Goal: Transaction & Acquisition: Purchase product/service

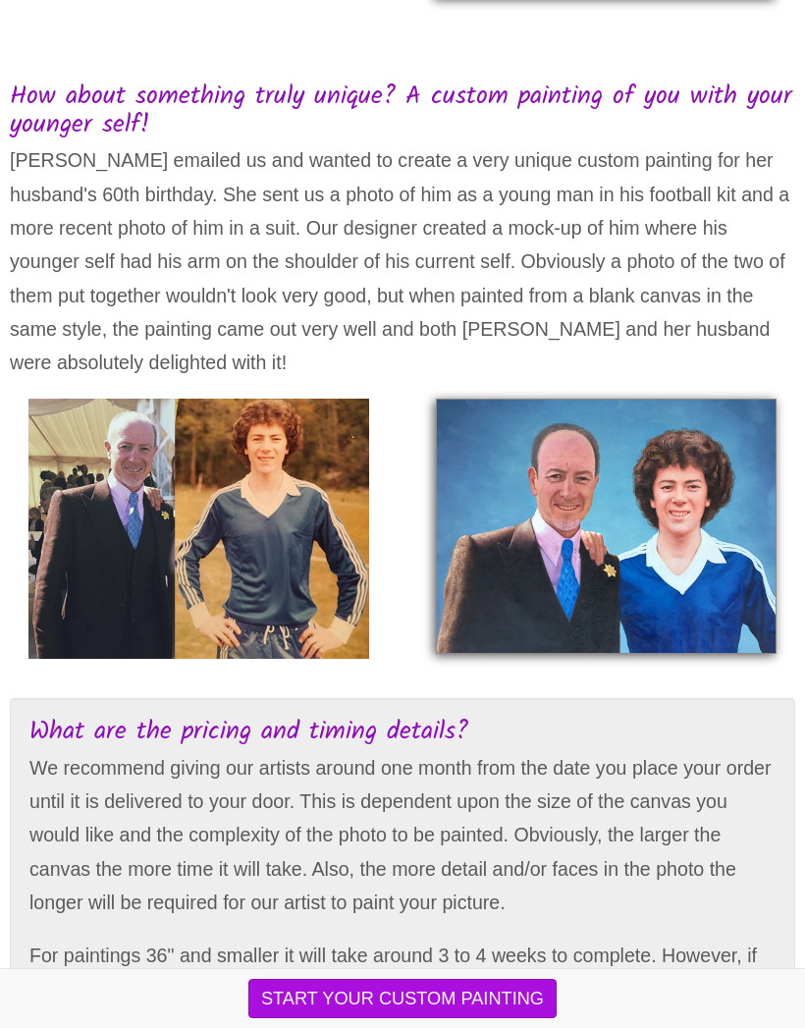
scroll to position [3072, 0]
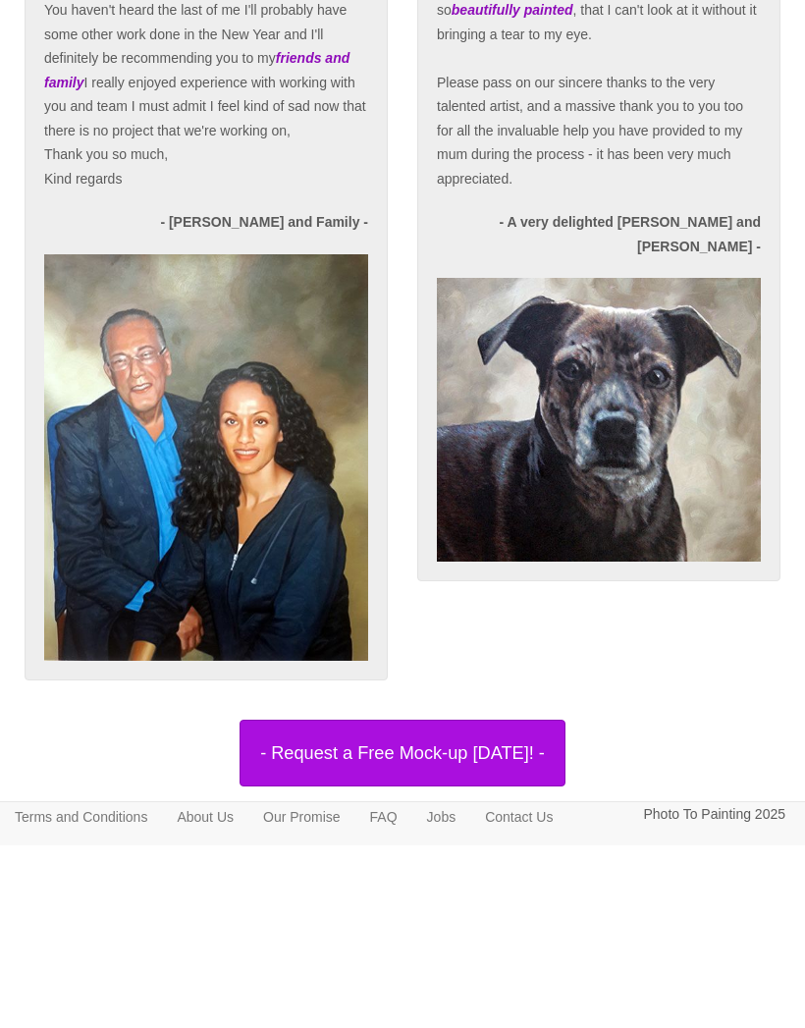
scroll to position [5147, 0]
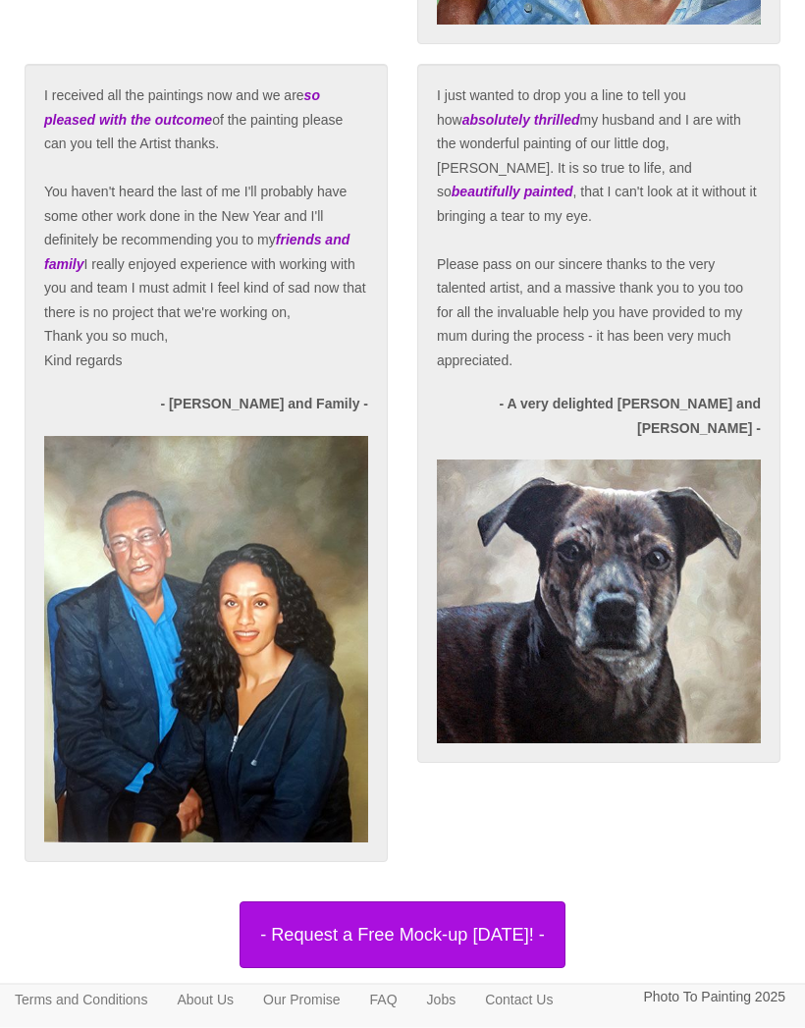
click at [412, 1014] on link "FAQ" at bounding box center [383, 999] width 57 height 29
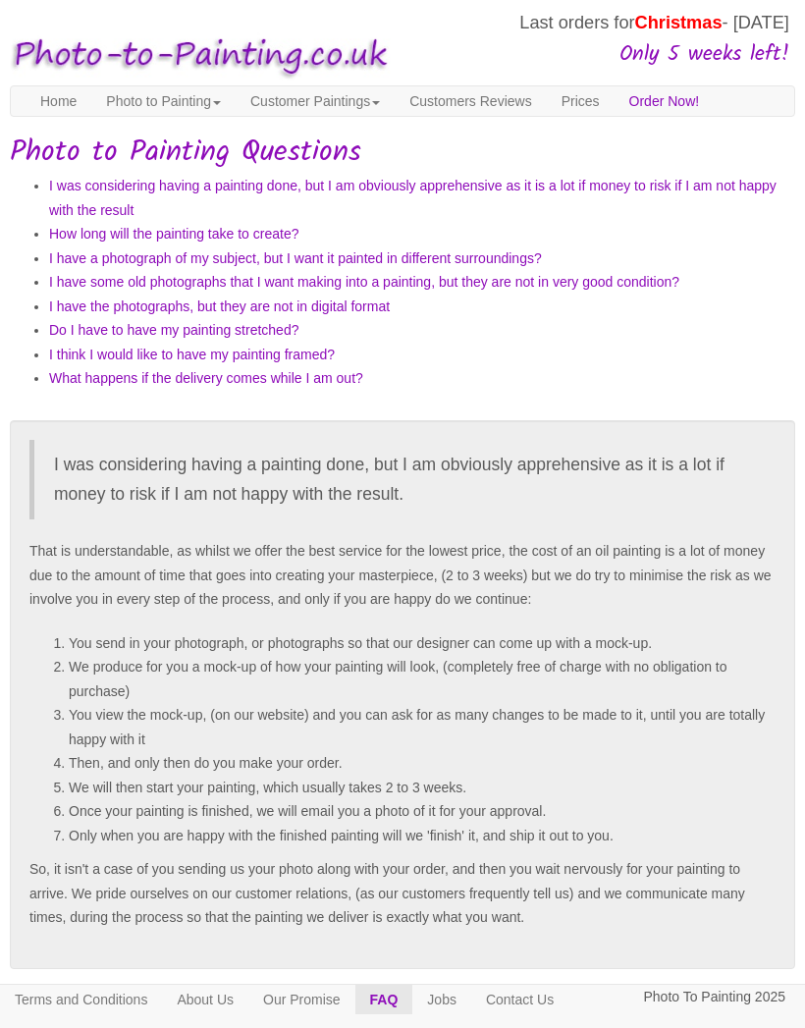
click at [176, 108] on link "Photo to Painting" at bounding box center [163, 100] width 144 height 29
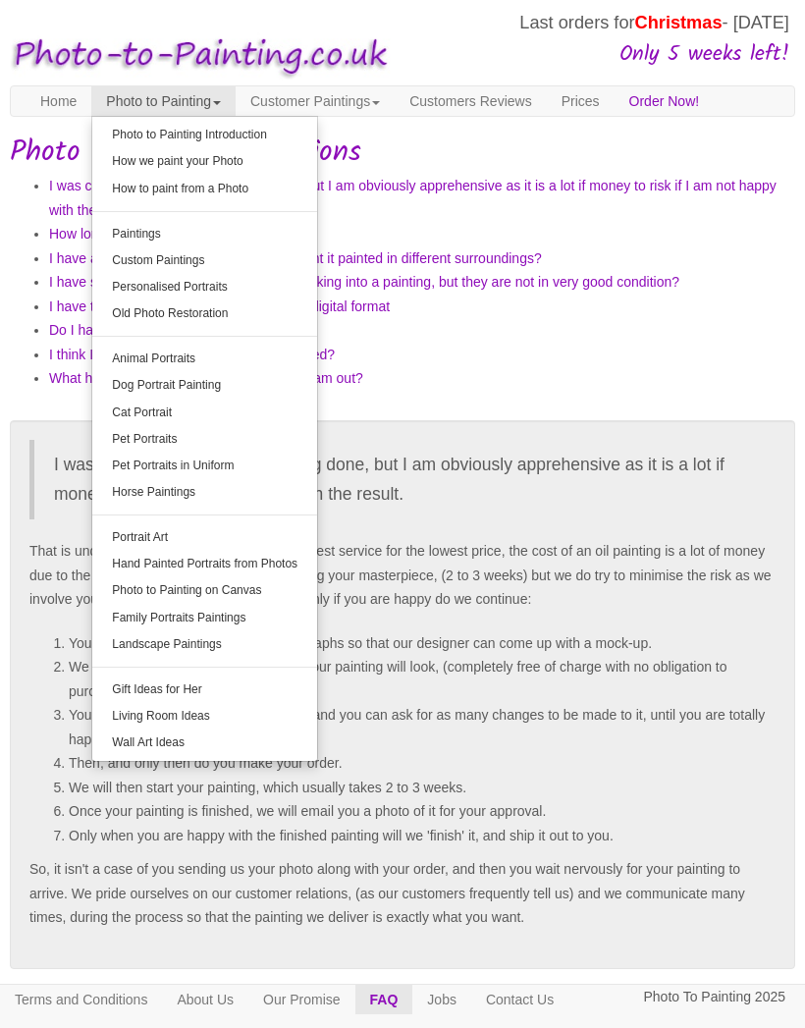
click at [380, 97] on link "Customer Paintings" at bounding box center [315, 100] width 159 height 29
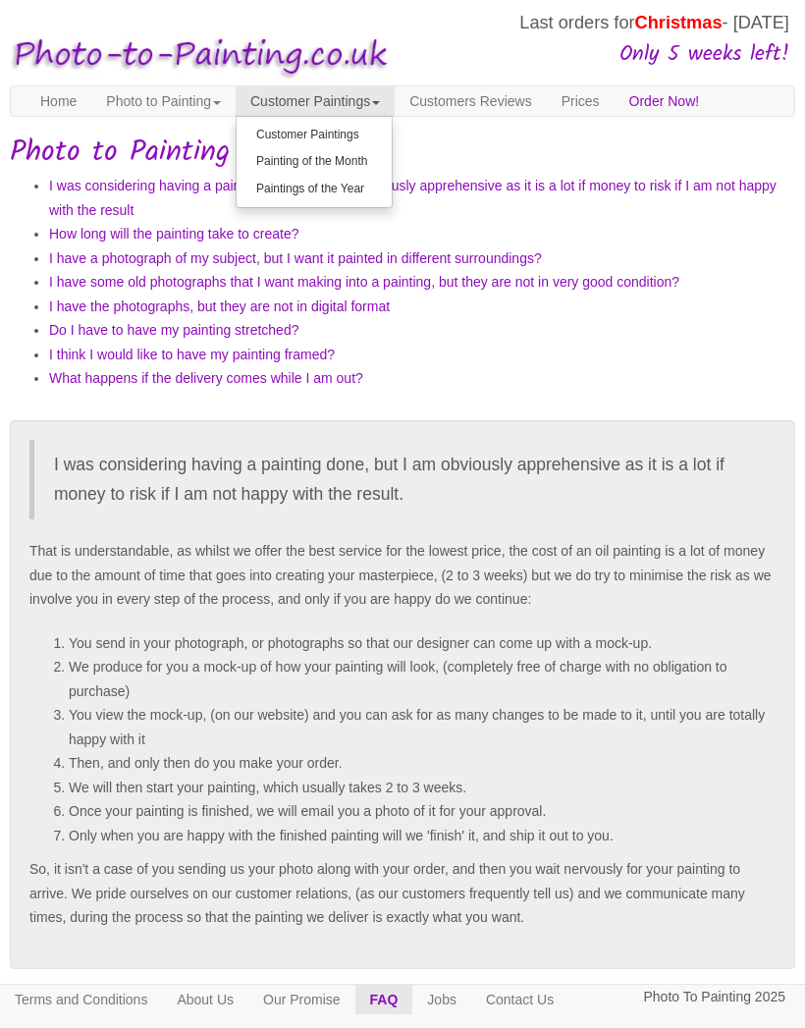
click at [382, 163] on link "Painting of the Month" at bounding box center [314, 161] width 155 height 27
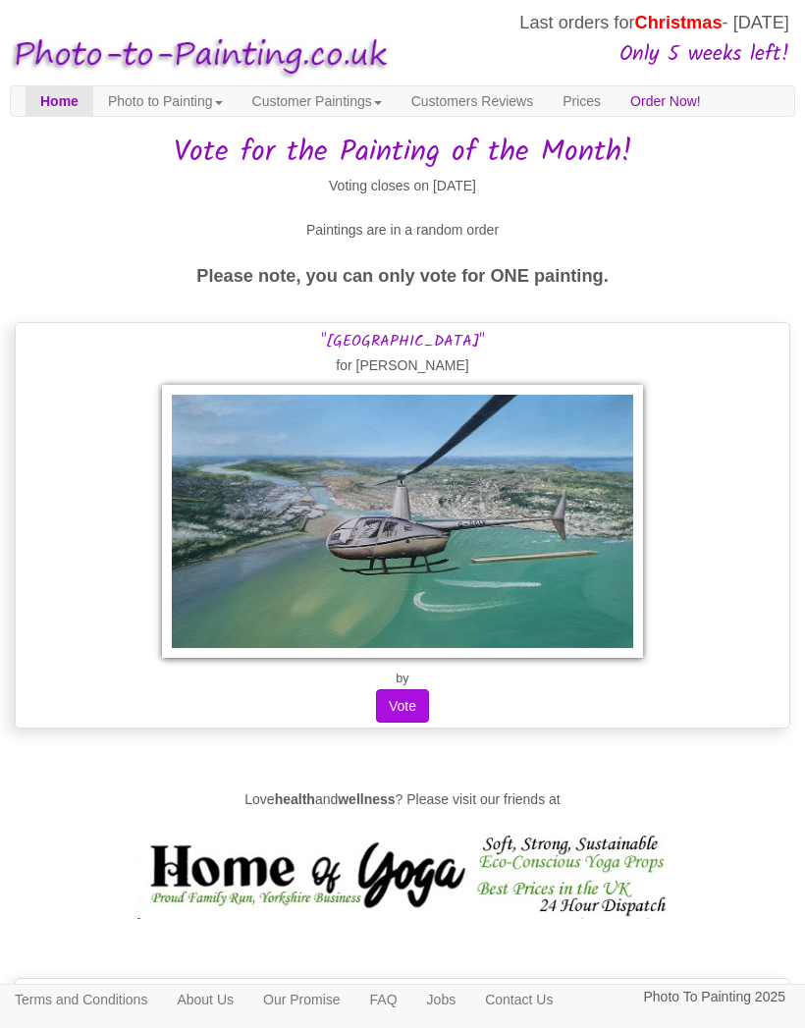
click at [172, 95] on link "Photo to Painting" at bounding box center [165, 100] width 144 height 29
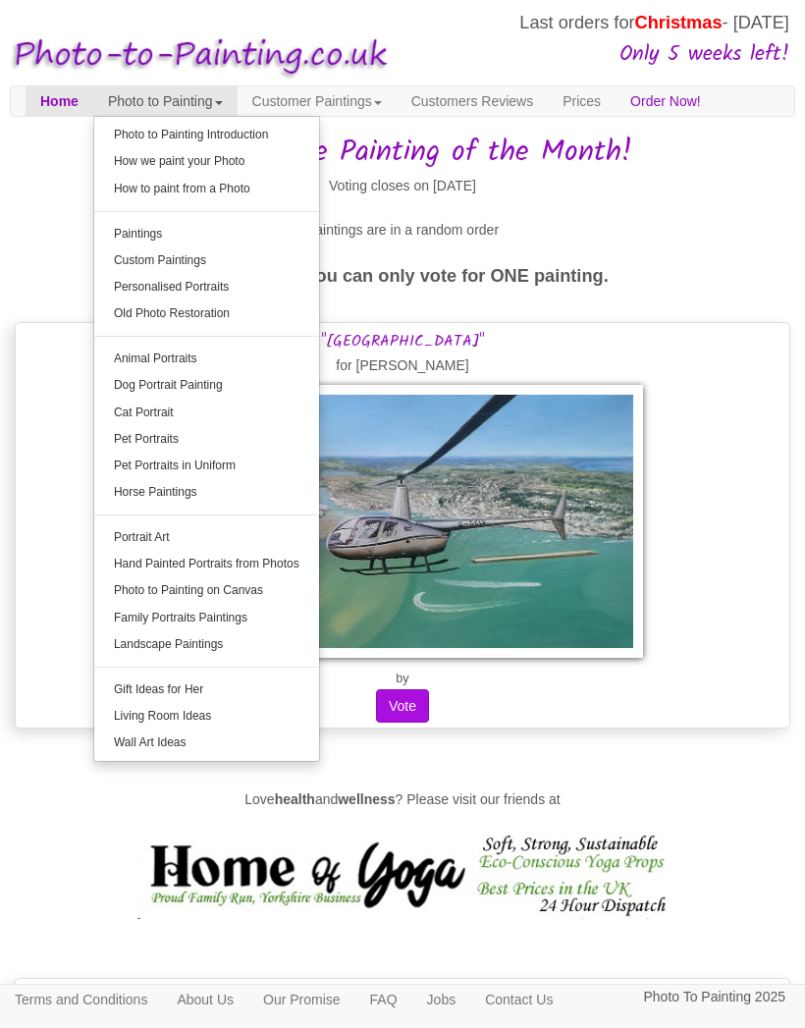
click at [297, 249] on link "Custom Paintings" at bounding box center [206, 260] width 225 height 27
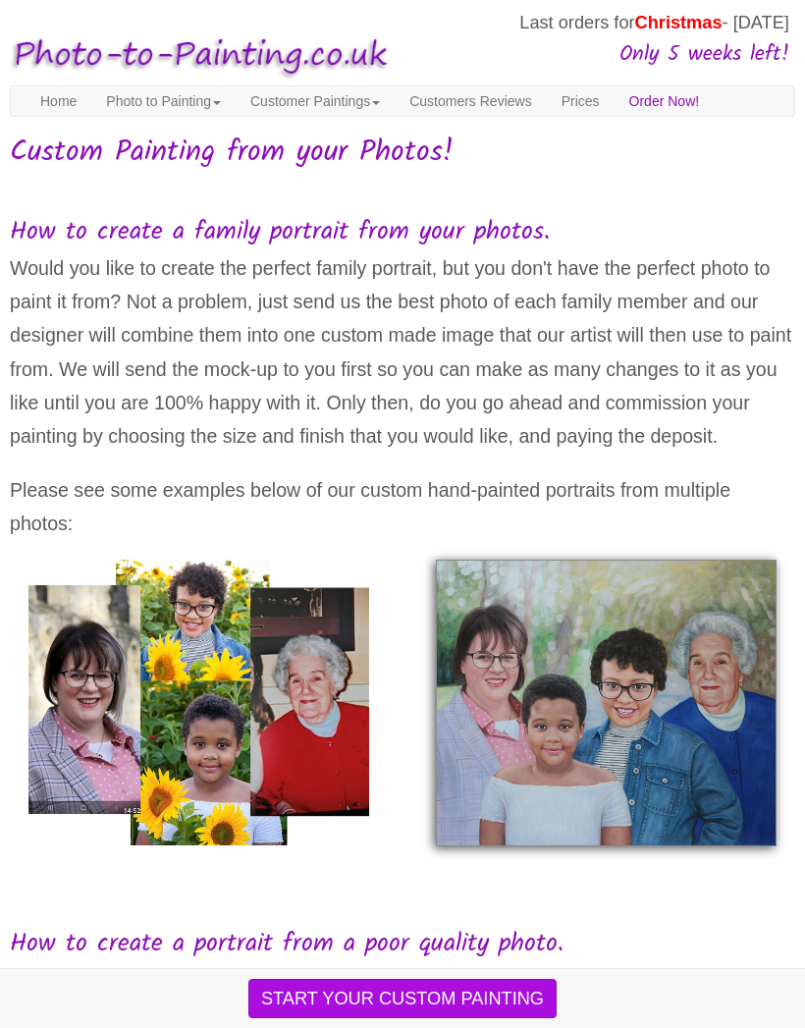
click at [159, 100] on link "Photo to Painting" at bounding box center [163, 100] width 144 height 29
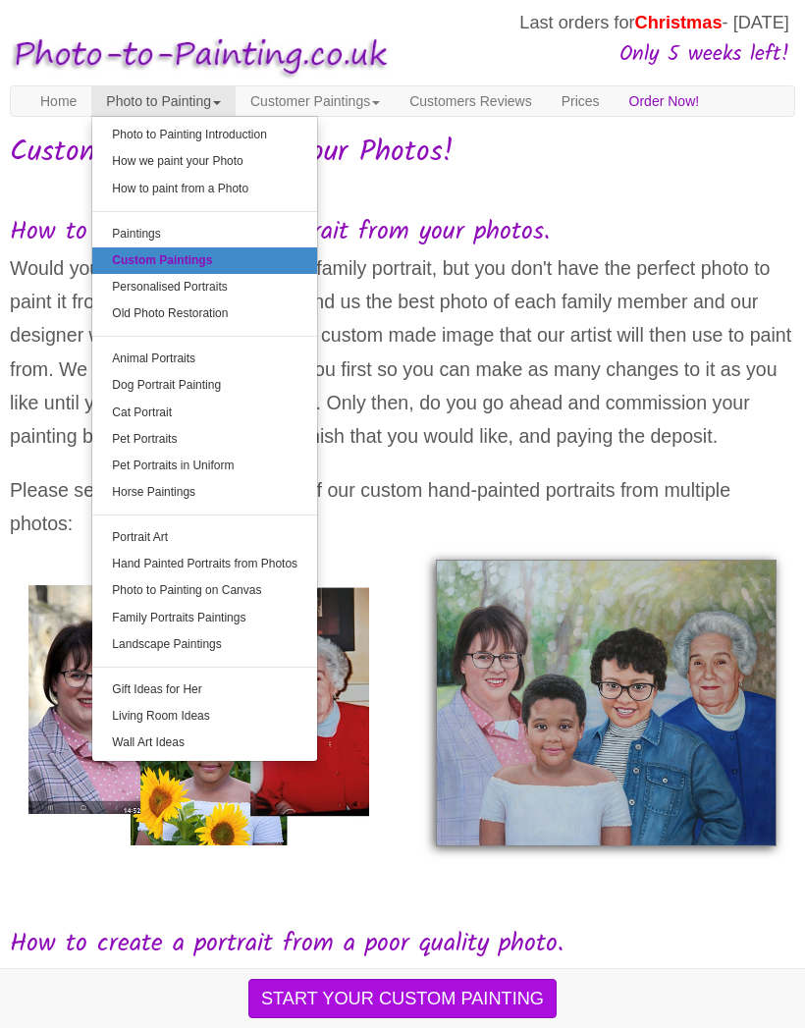
click at [256, 556] on link "Hand Painted Portraits from Photos" at bounding box center [204, 564] width 225 height 27
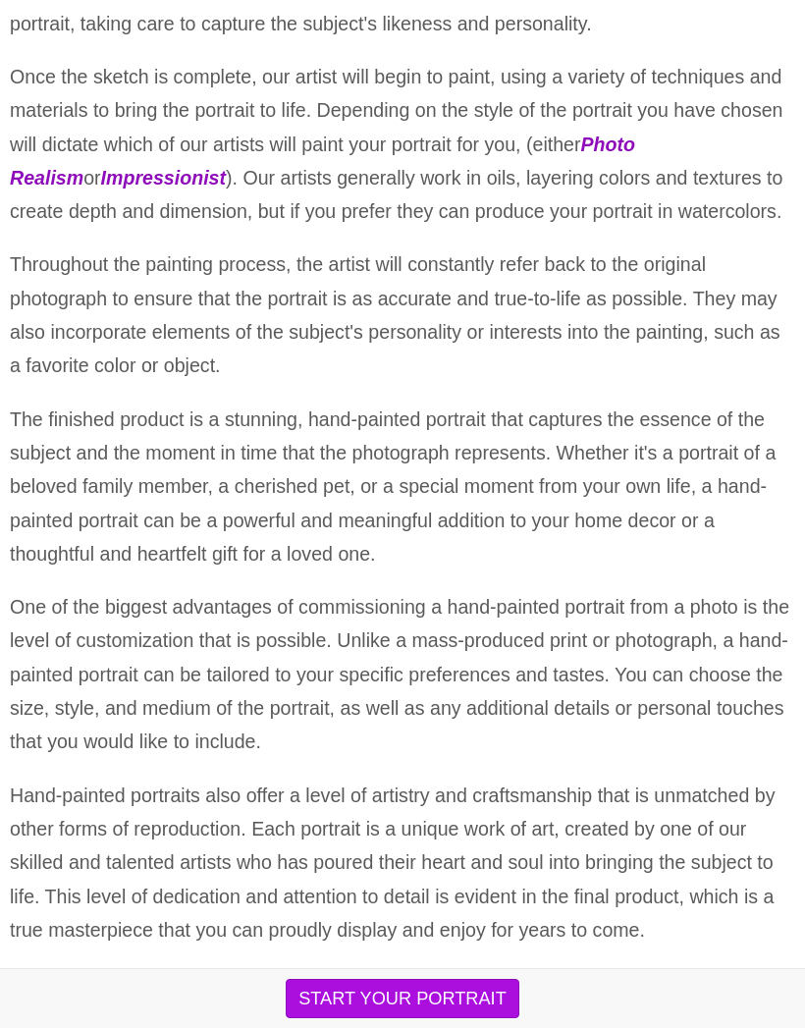
scroll to position [1096, 0]
click at [360, 189] on em "Photo Realism" at bounding box center [322, 161] width 625 height 55
click at [226, 189] on em "Impressionist" at bounding box center [163, 179] width 125 height 22
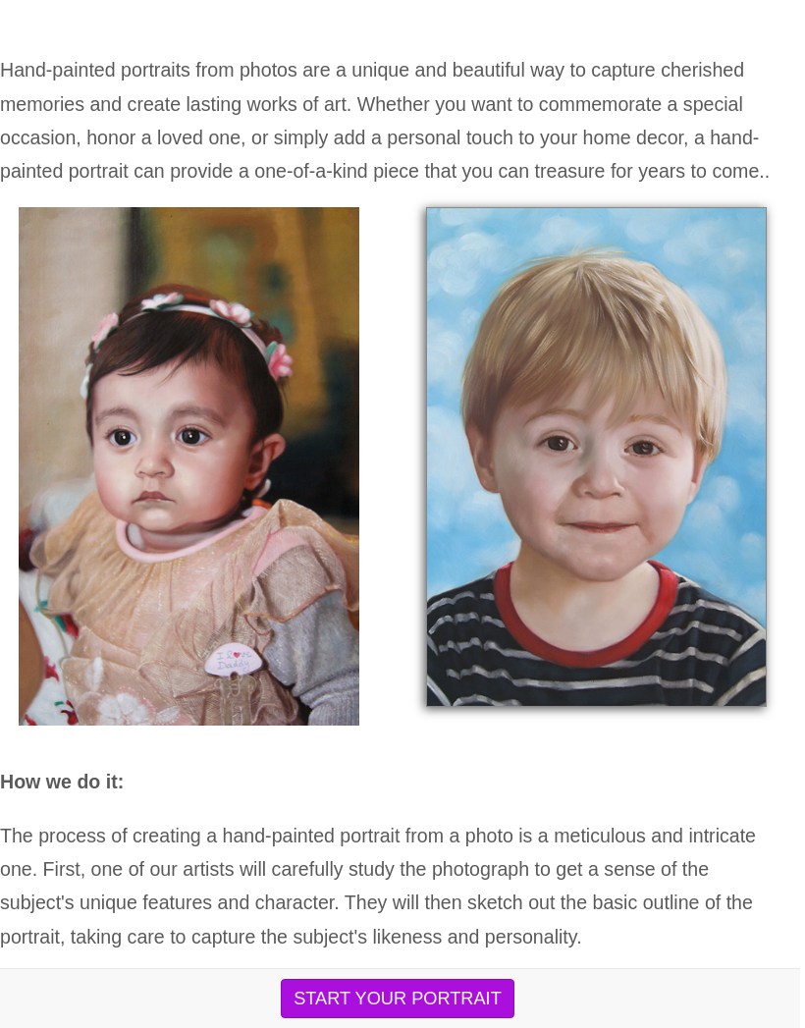
scroll to position [0, 0]
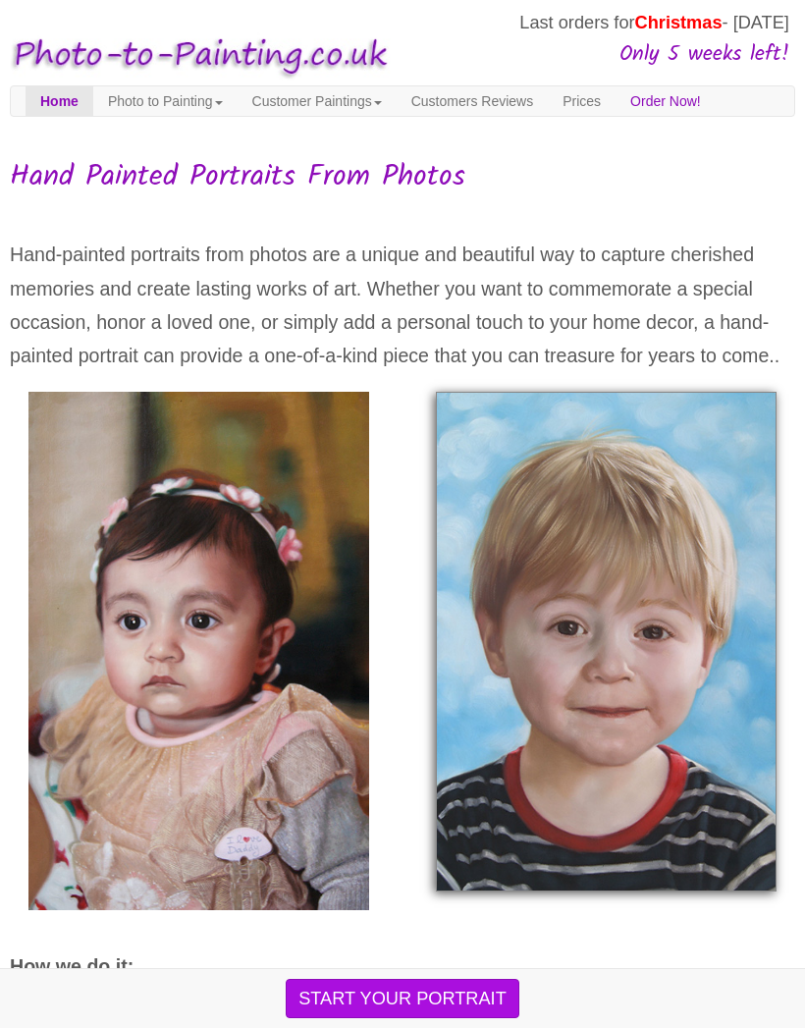
click at [176, 101] on link "Photo to Painting" at bounding box center [165, 100] width 144 height 29
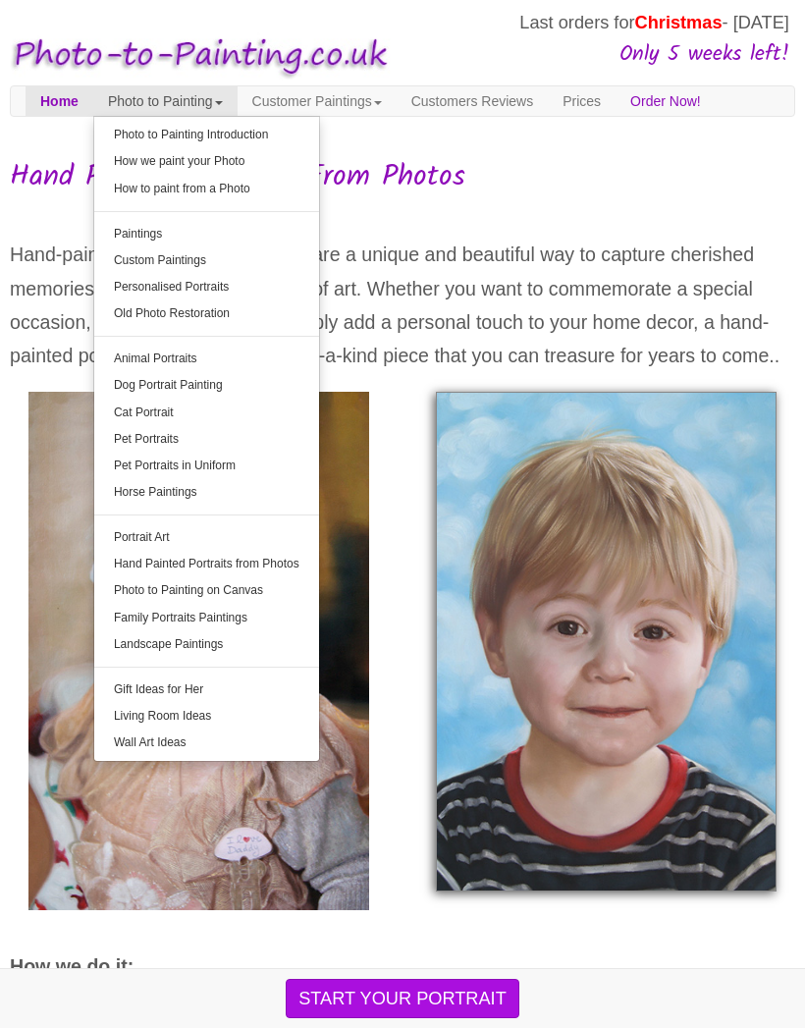
click at [263, 163] on link "How we paint your Photo" at bounding box center [206, 161] width 225 height 27
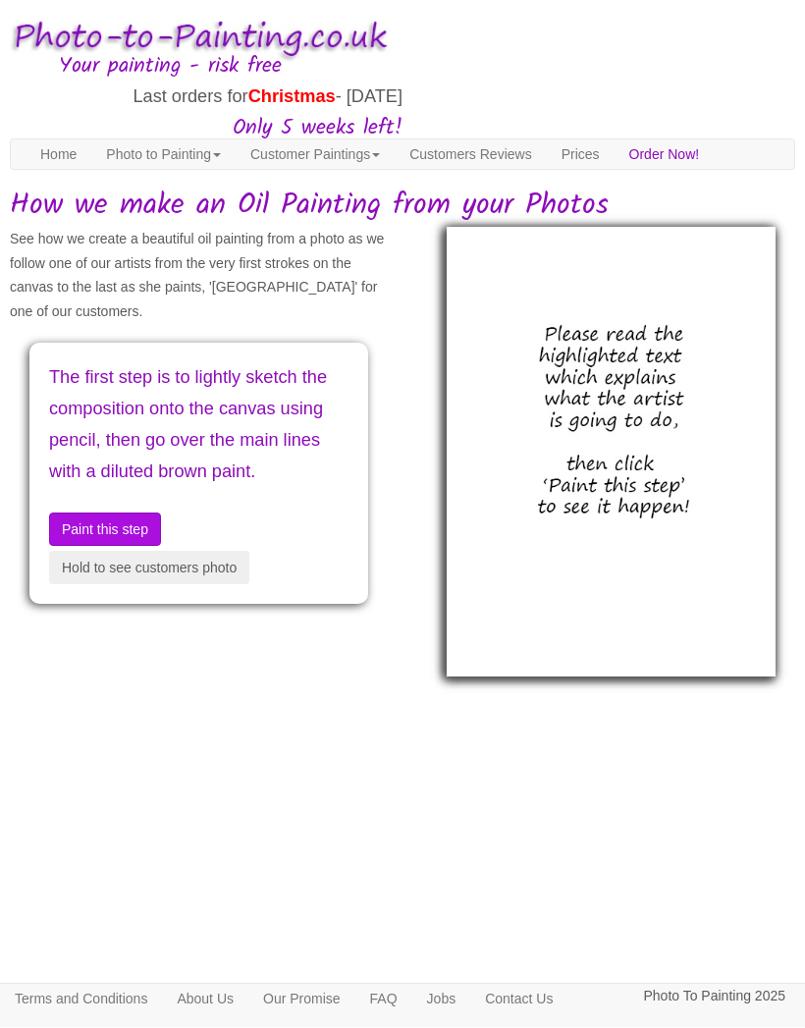
click at [606, 452] on img at bounding box center [611, 453] width 329 height 450
click at [619, 526] on img at bounding box center [611, 453] width 329 height 450
click at [132, 547] on button "Paint this step" at bounding box center [105, 529] width 112 height 33
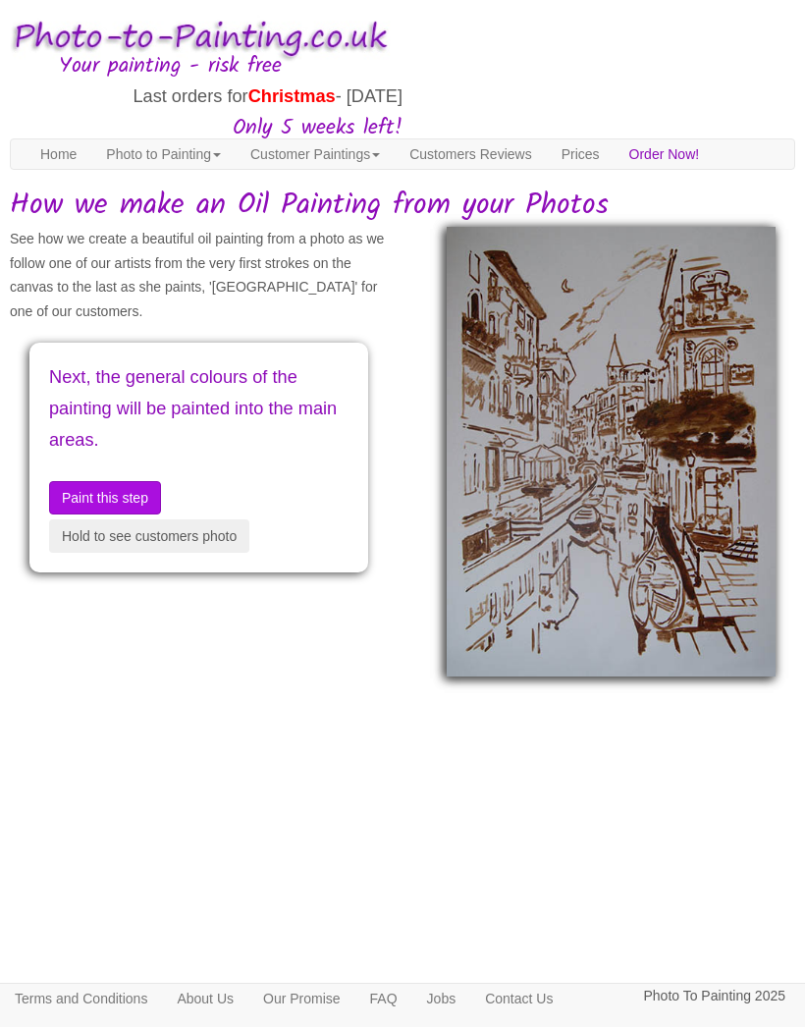
click at [204, 537] on button "Hold to see customers photo" at bounding box center [149, 536] width 200 height 33
click at [137, 533] on button "Hold to see customers photo" at bounding box center [149, 536] width 200 height 33
click at [136, 533] on button "Hold to see customers photo" at bounding box center [149, 536] width 200 height 33
click at [99, 506] on button "Paint this step" at bounding box center [105, 498] width 112 height 33
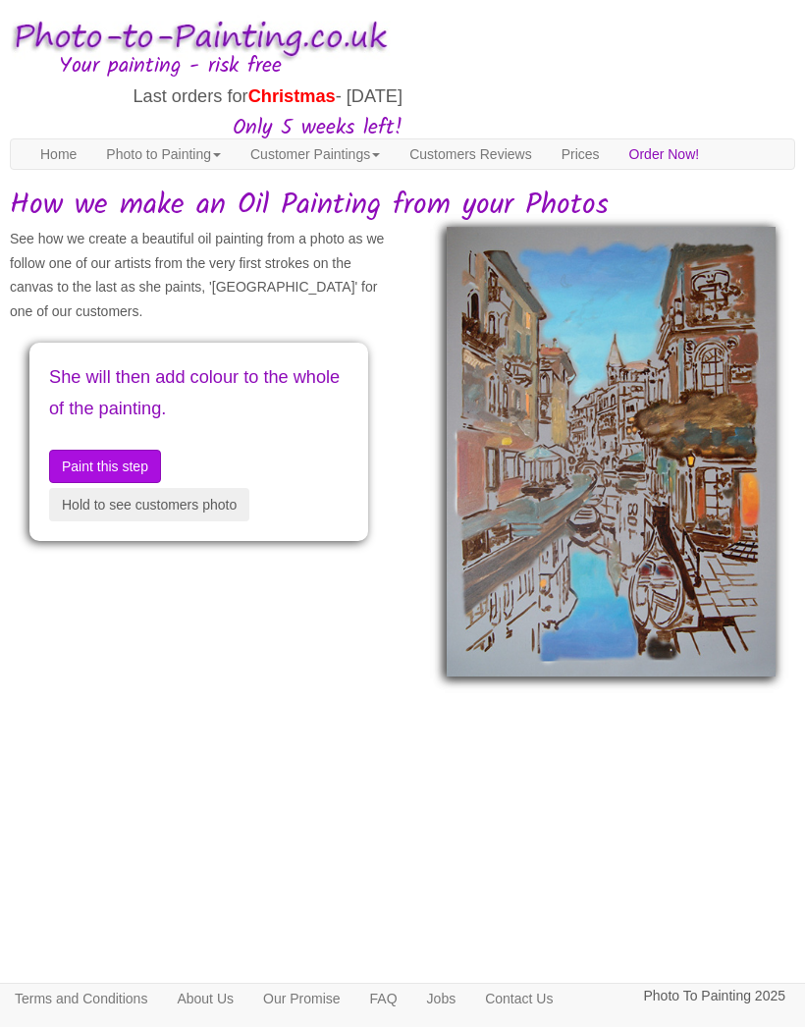
click at [129, 506] on button "Hold to see customers photo" at bounding box center [149, 505] width 200 height 33
click at [133, 508] on button "Hold to see customers photo" at bounding box center [149, 505] width 200 height 33
click at [131, 459] on button "Paint this step" at bounding box center [105, 467] width 112 height 33
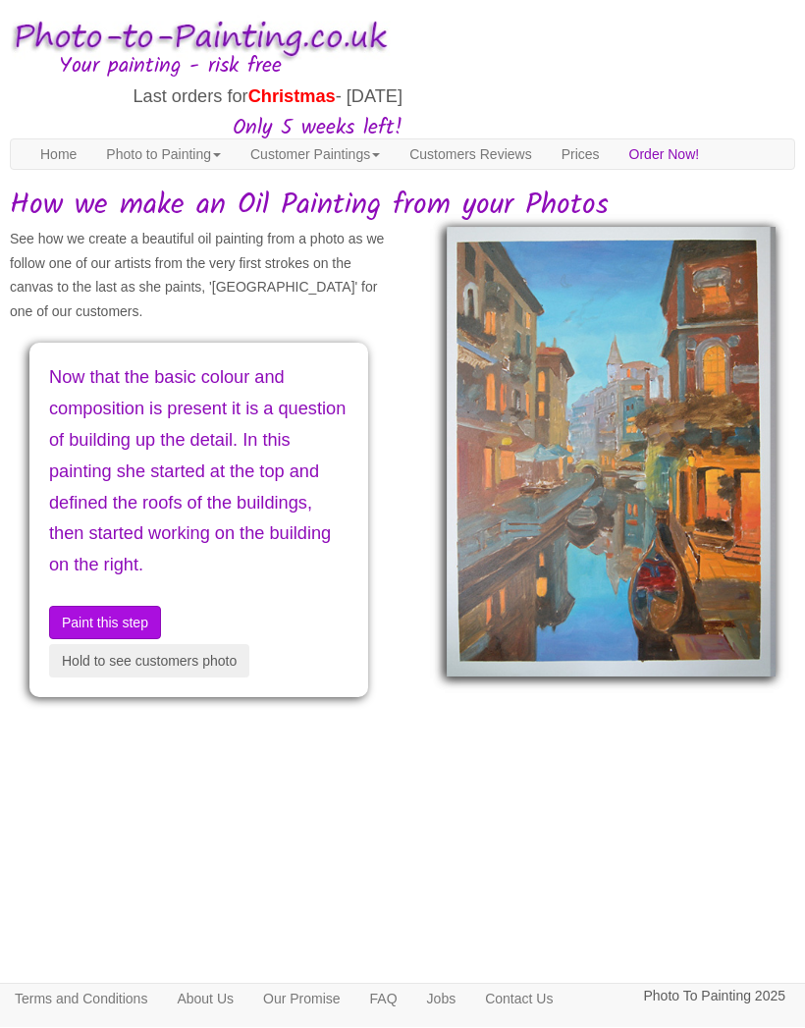
click at [120, 640] on button "Paint this step" at bounding box center [105, 623] width 112 height 33
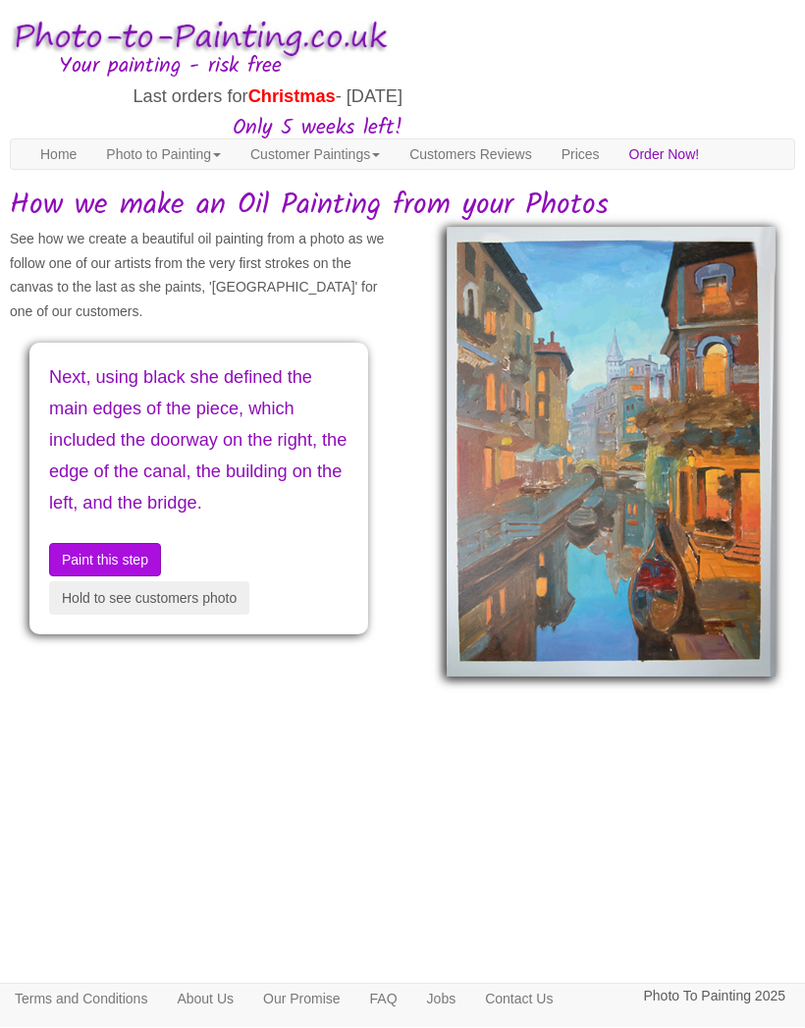
click at [116, 577] on button "Paint this step" at bounding box center [105, 560] width 112 height 33
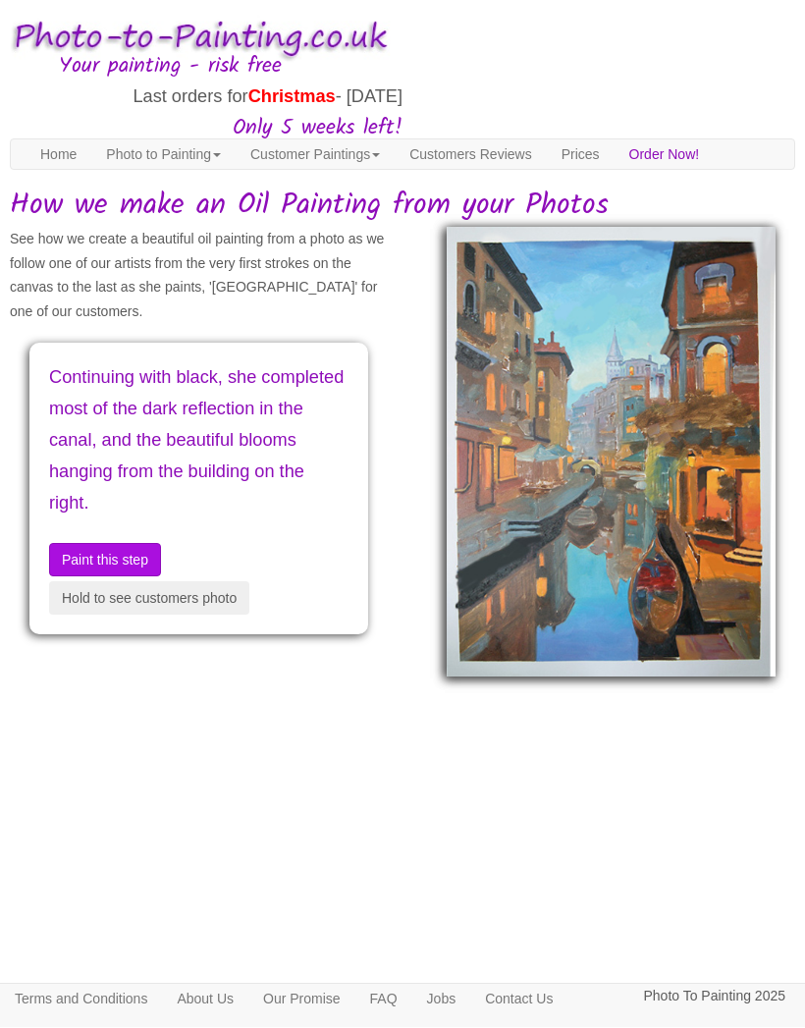
click at [121, 550] on button "Paint this step" at bounding box center [105, 560] width 112 height 33
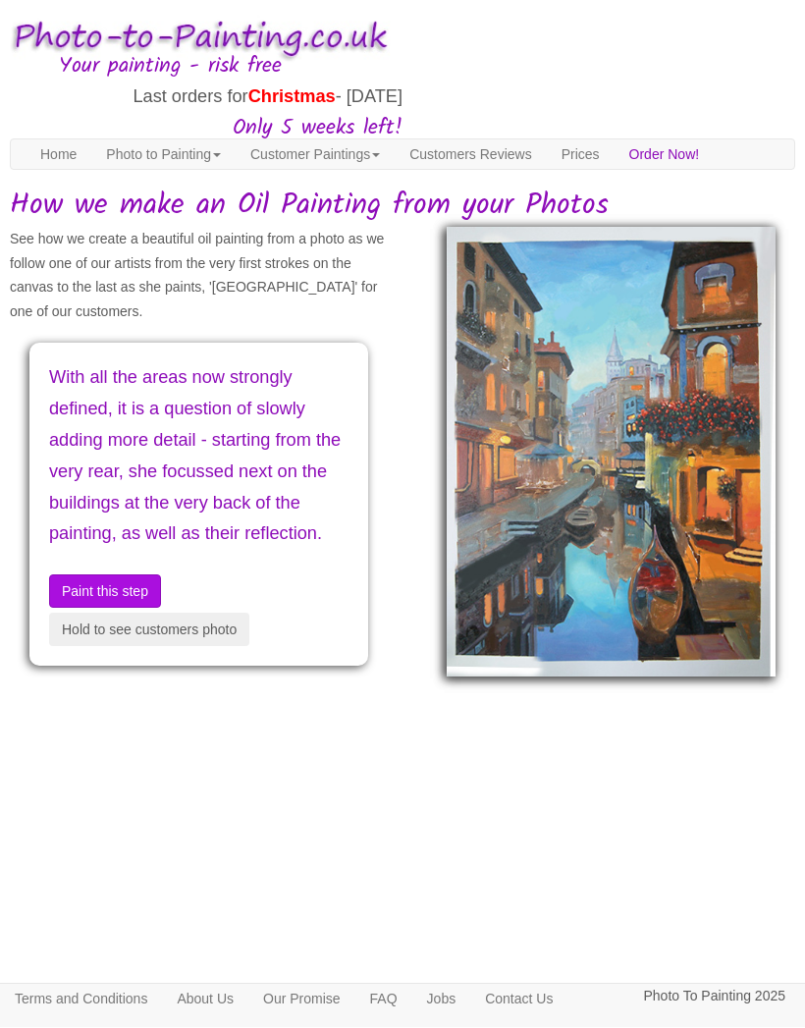
click at [121, 603] on button "Paint this step" at bounding box center [105, 591] width 112 height 33
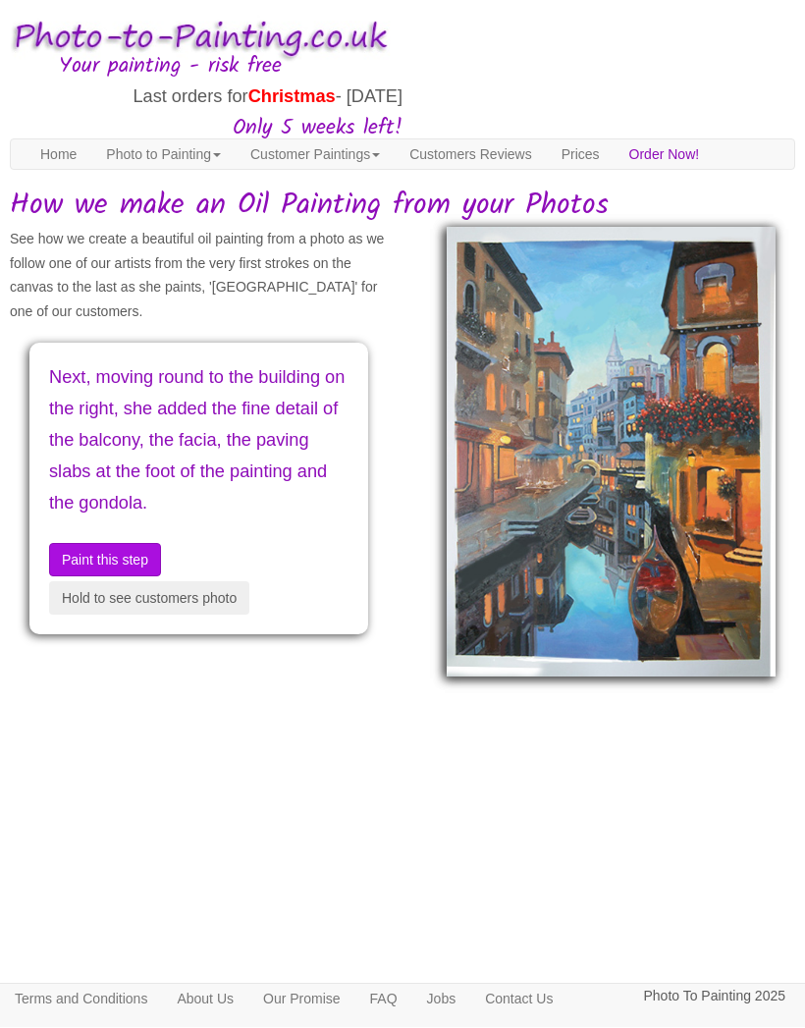
click at [109, 577] on button "Paint this step" at bounding box center [105, 560] width 112 height 33
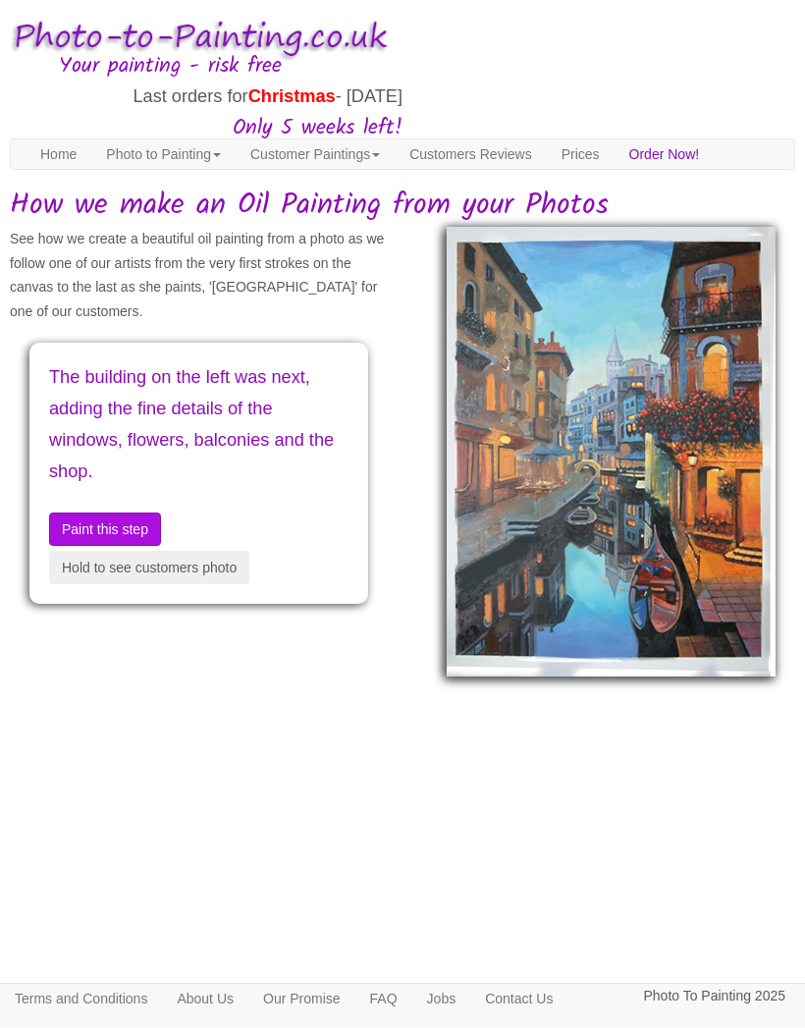
click at [120, 525] on button "Paint this step" at bounding box center [105, 529] width 112 height 33
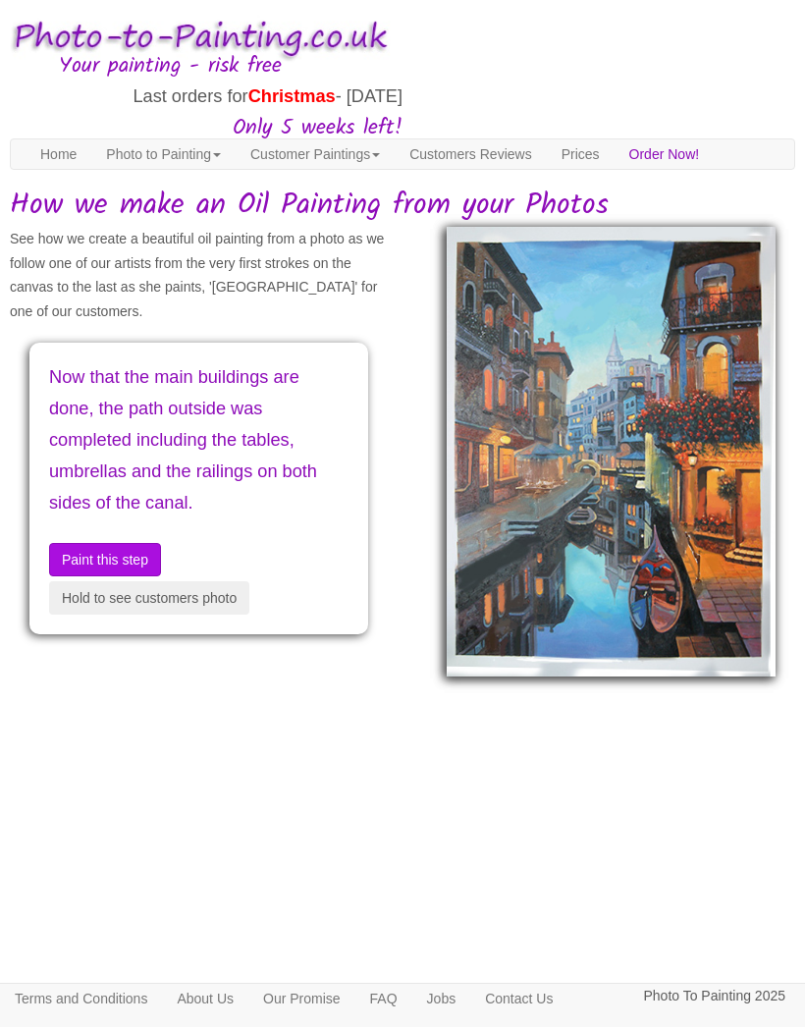
click at [119, 549] on button "Paint this step" at bounding box center [105, 560] width 112 height 33
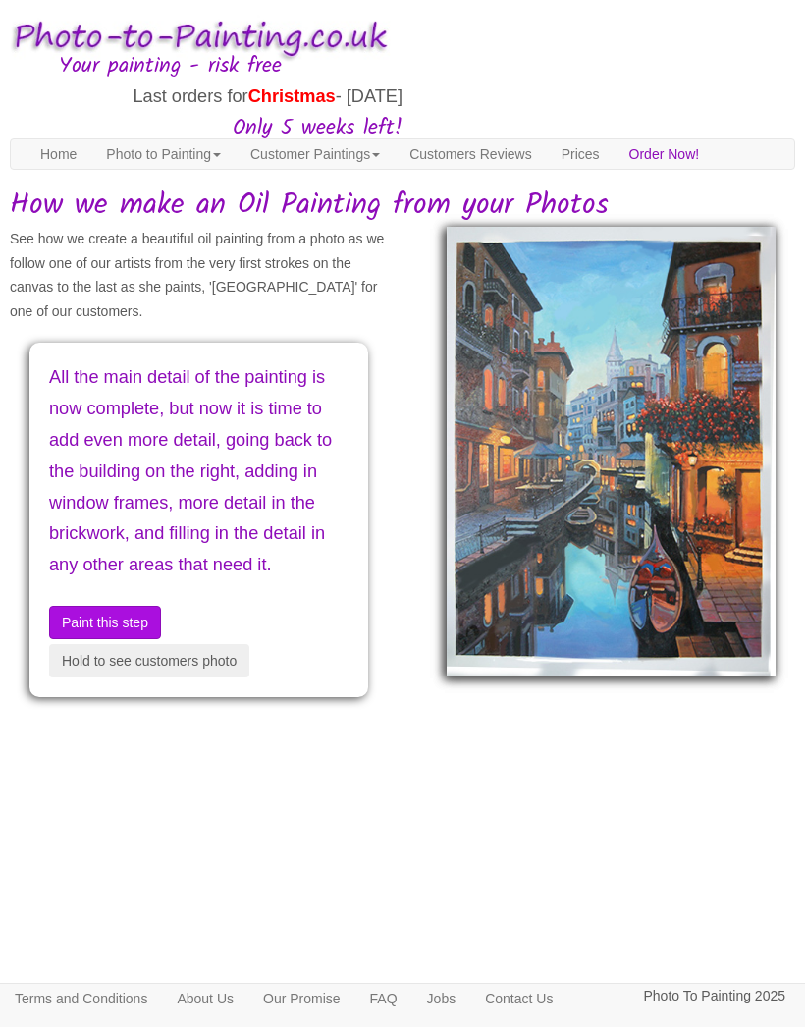
click at [107, 640] on button "Paint this step" at bounding box center [105, 623] width 112 height 33
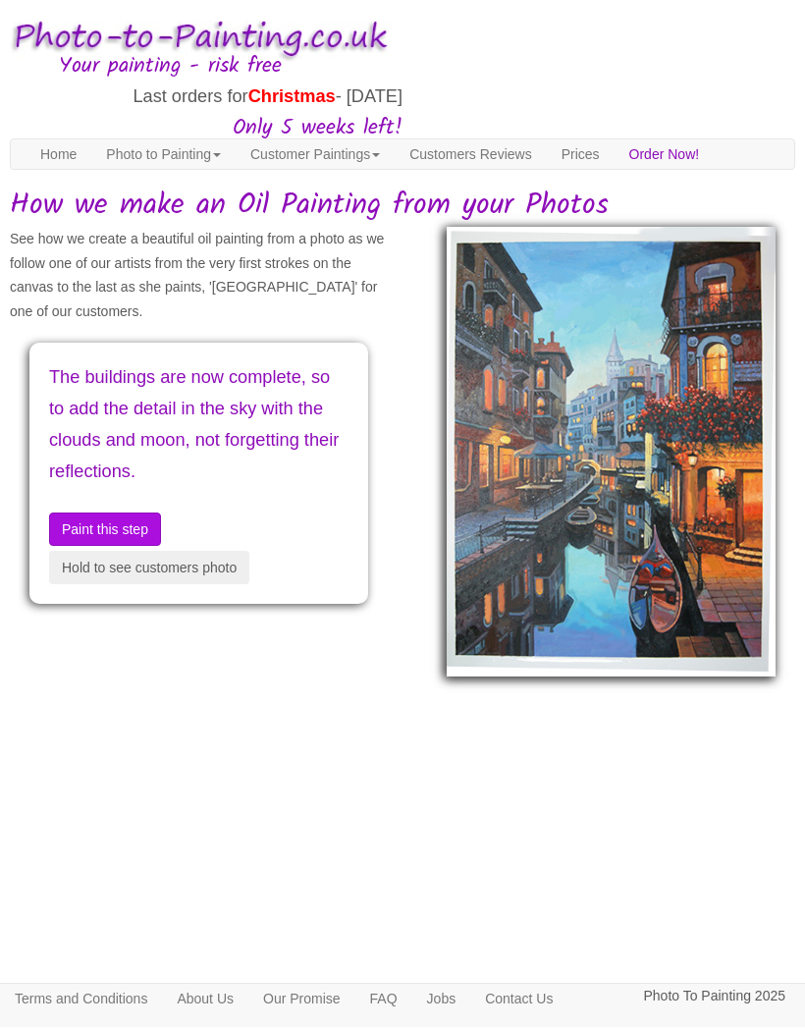
click at [128, 520] on button "Paint this step" at bounding box center [105, 529] width 112 height 33
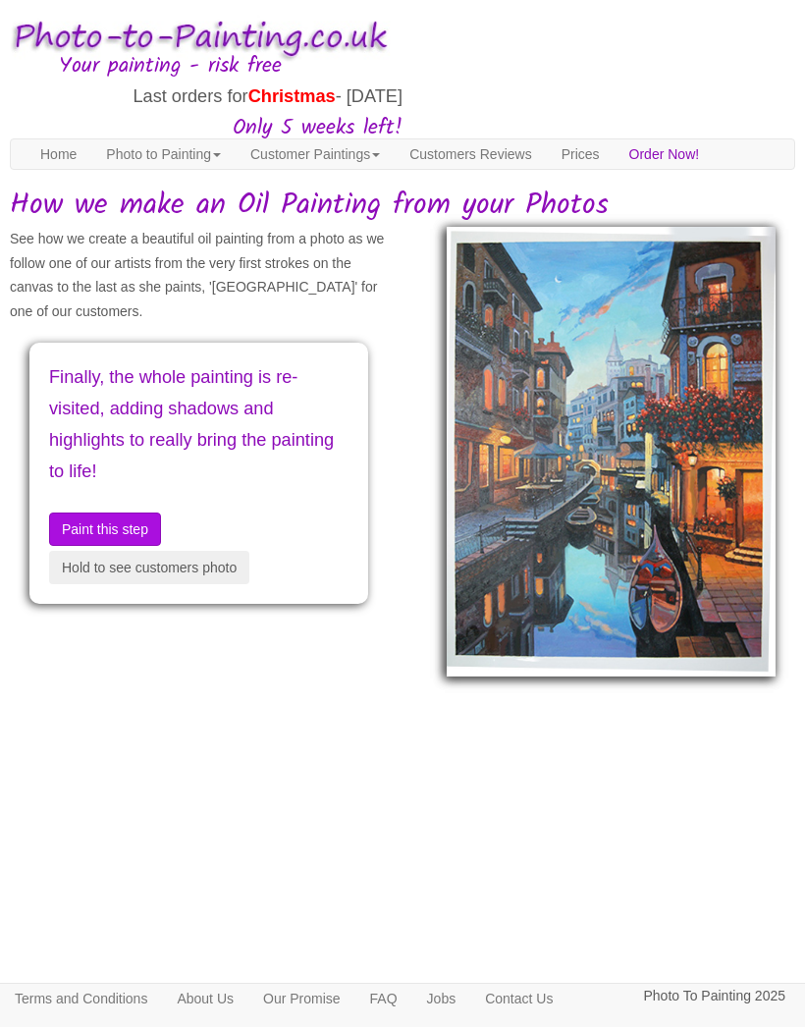
click at [139, 519] on button "Paint this step" at bounding box center [105, 529] width 112 height 33
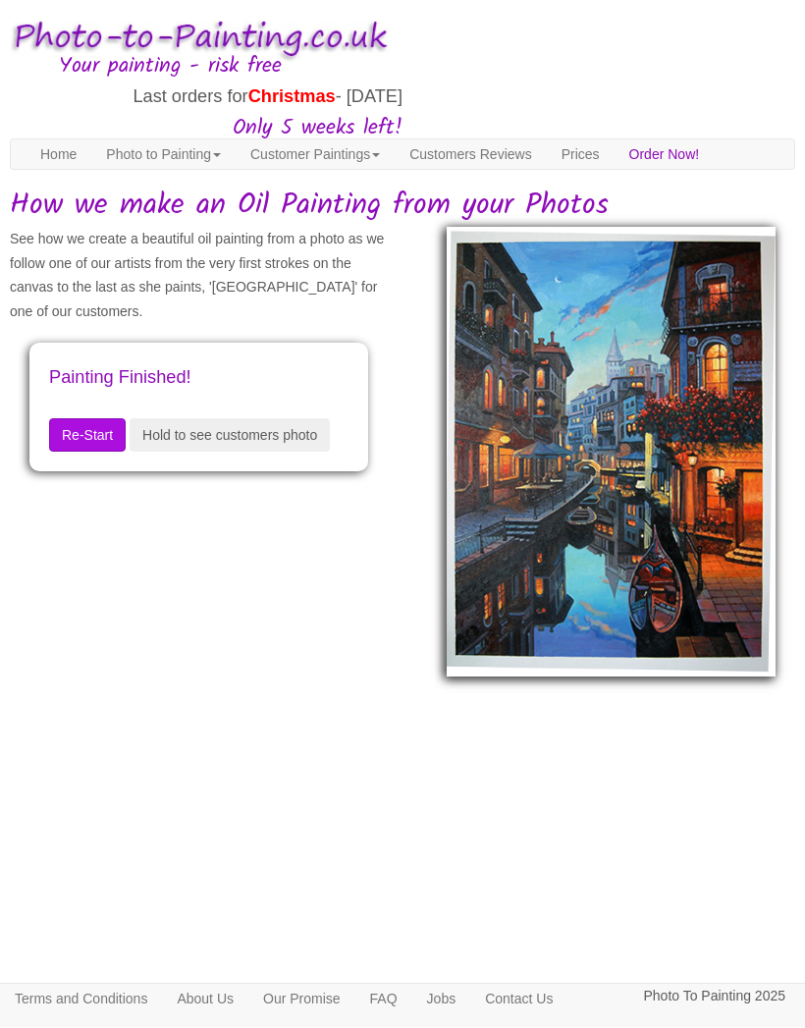
click at [158, 453] on button "Hold to see customers photo" at bounding box center [230, 435] width 200 height 33
click at [111, 440] on button "Re-Start" at bounding box center [87, 435] width 77 height 33
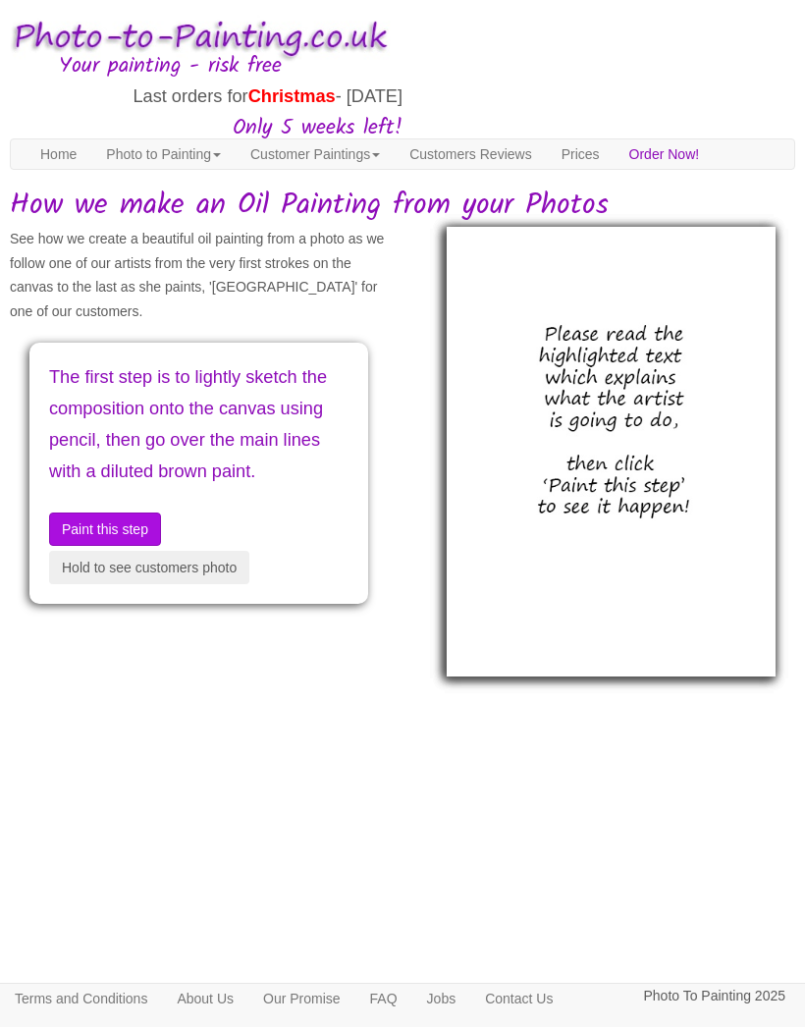
click at [659, 449] on img at bounding box center [611, 453] width 329 height 450
click at [659, 460] on img at bounding box center [611, 453] width 329 height 450
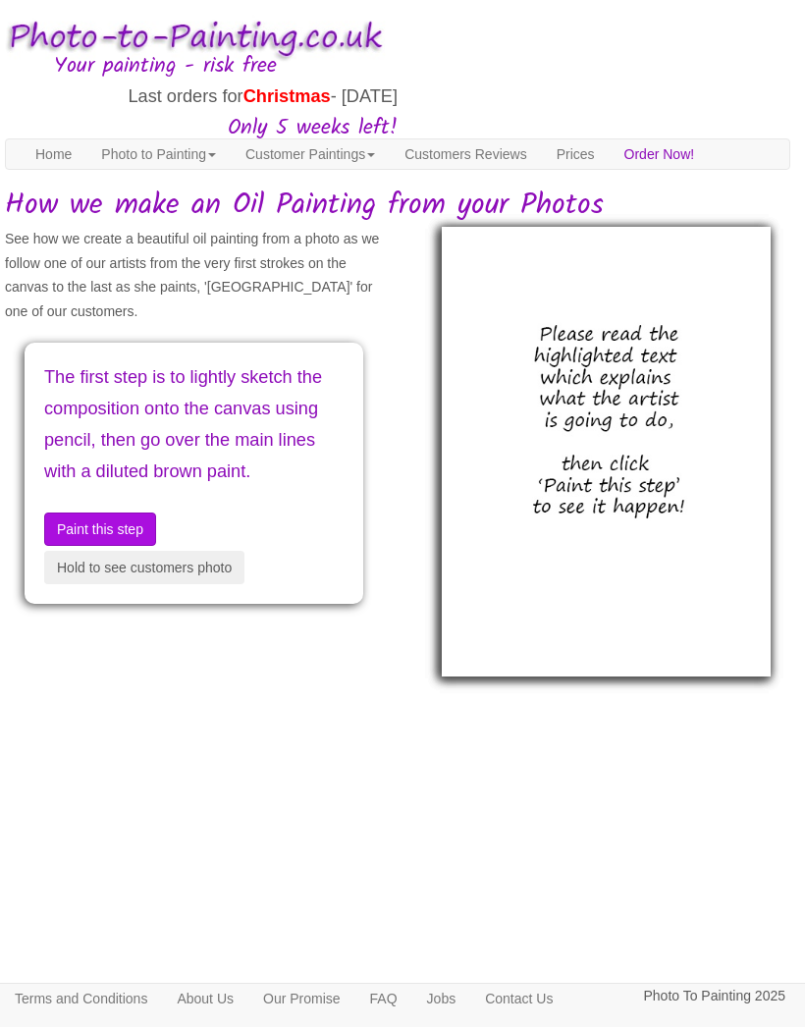
click at [193, 585] on button "Hold to see customers photo" at bounding box center [144, 568] width 200 height 33
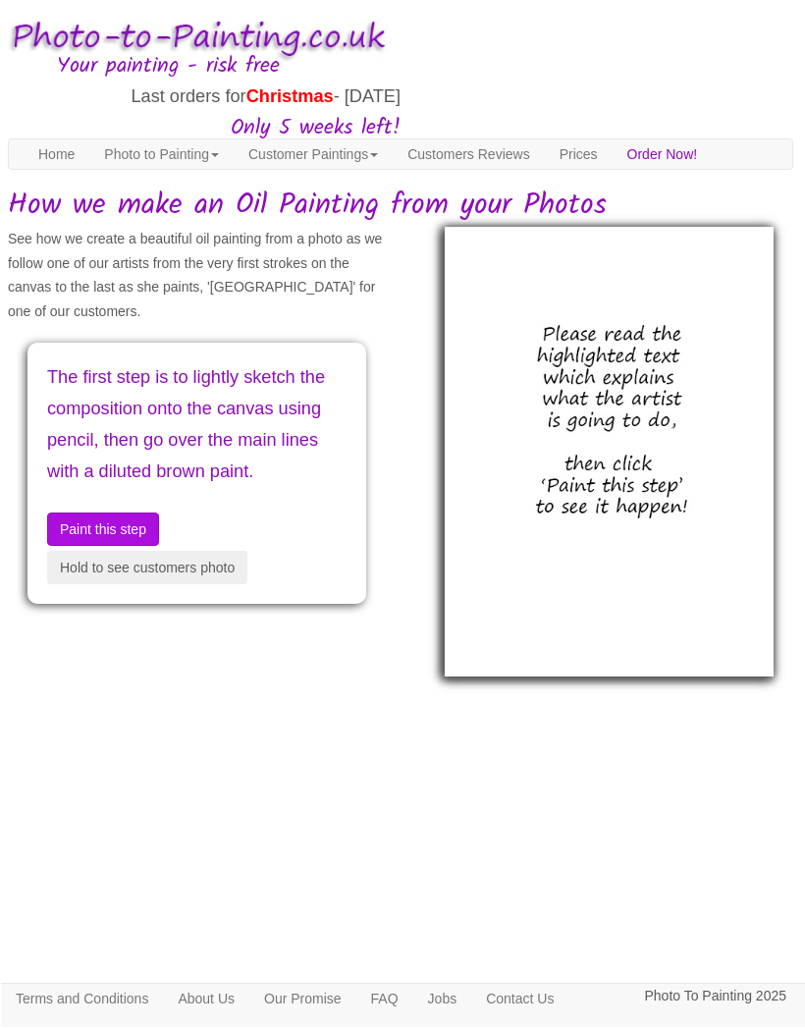
scroll to position [0, 2]
click at [215, 585] on button "Hold to see customers photo" at bounding box center [147, 568] width 200 height 33
click at [166, 152] on link "Photo to Painting" at bounding box center [161, 154] width 144 height 29
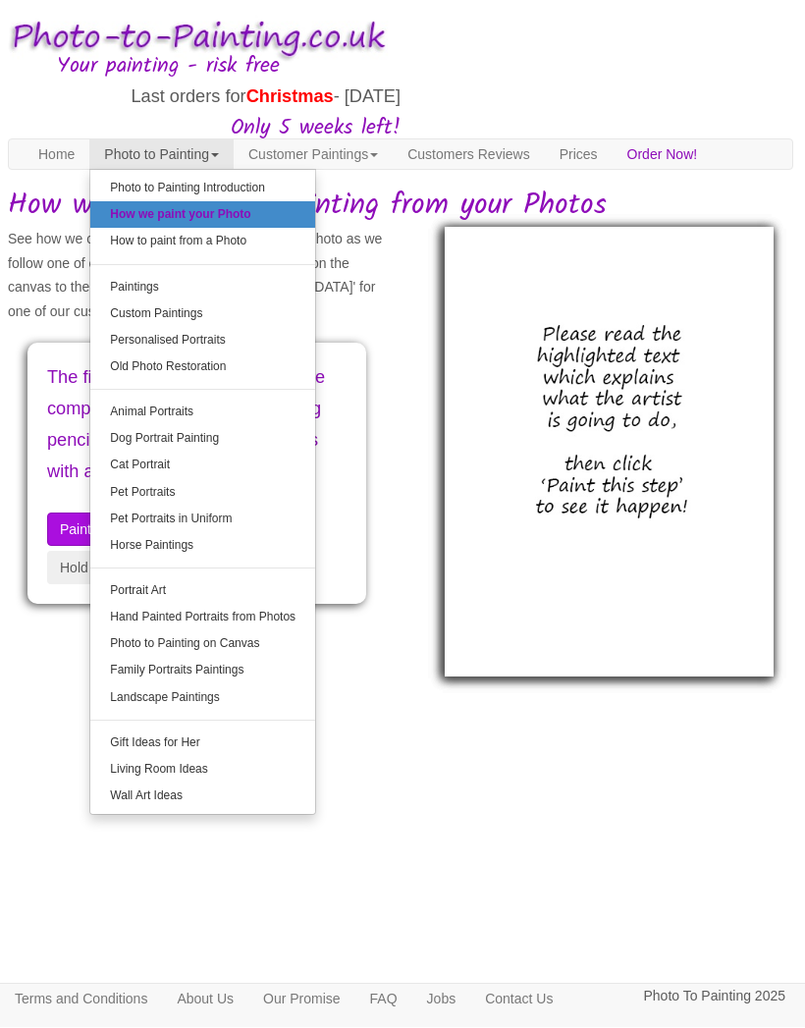
click at [176, 239] on link "How to paint from a Photo" at bounding box center [202, 242] width 225 height 27
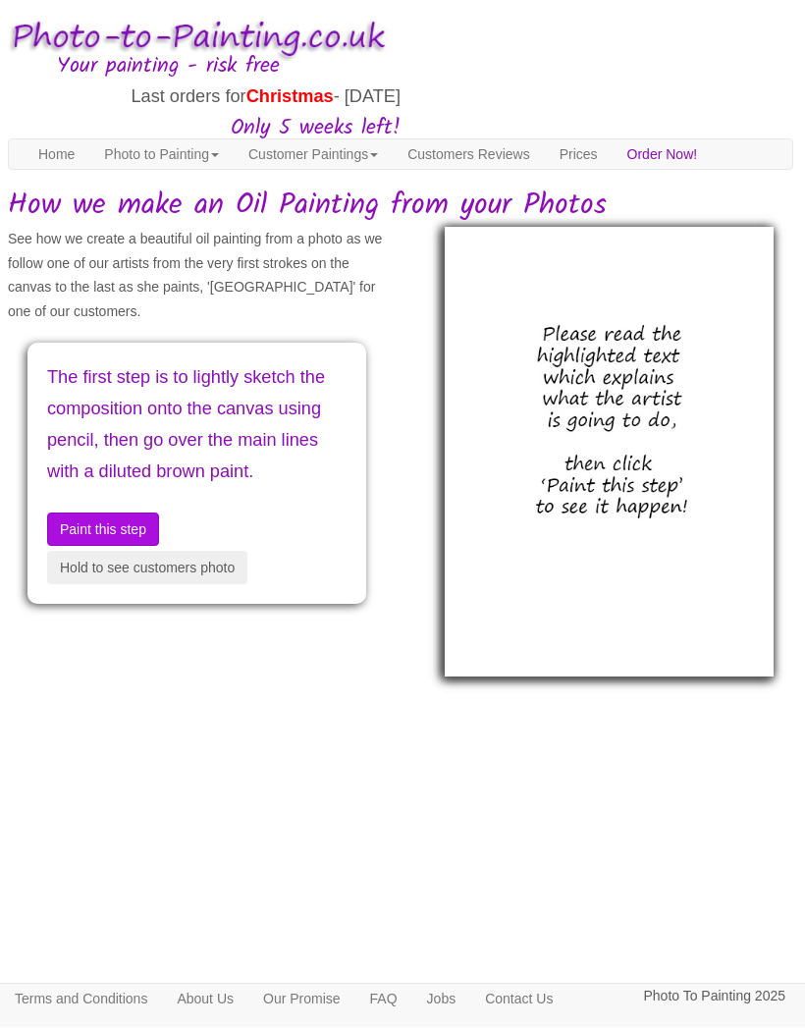
click at [168, 158] on link "Photo to Painting" at bounding box center [161, 154] width 144 height 29
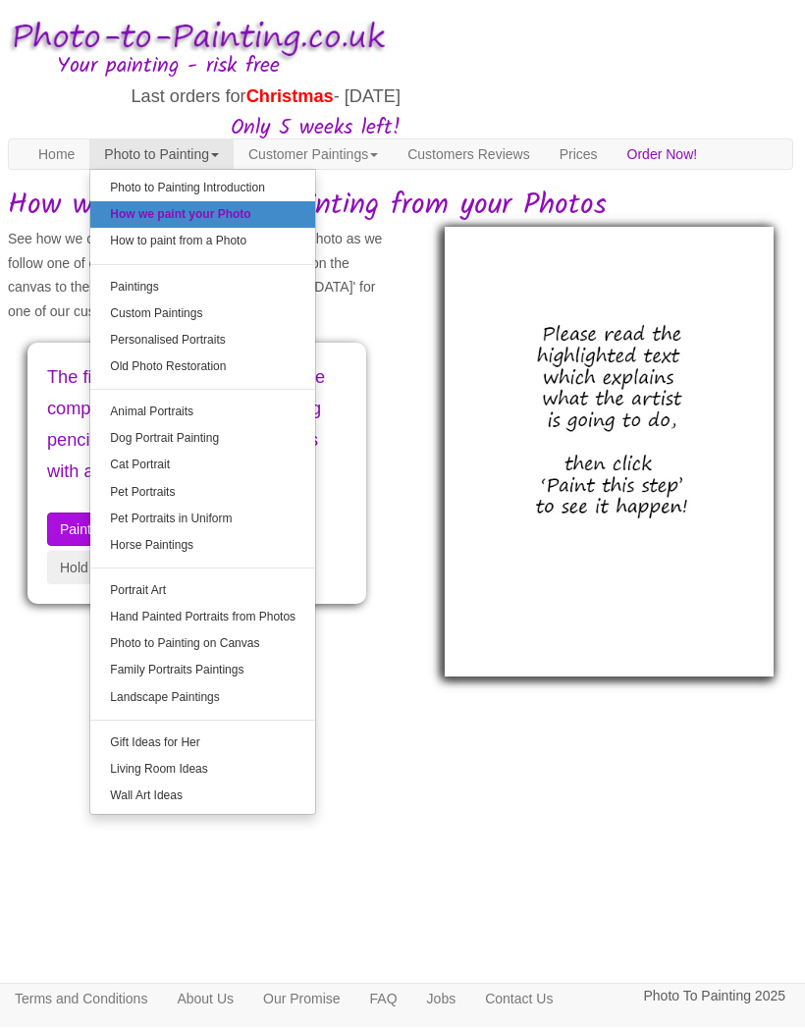
click at [271, 611] on link "Hand Painted Portraits from Photos" at bounding box center [202, 618] width 225 height 27
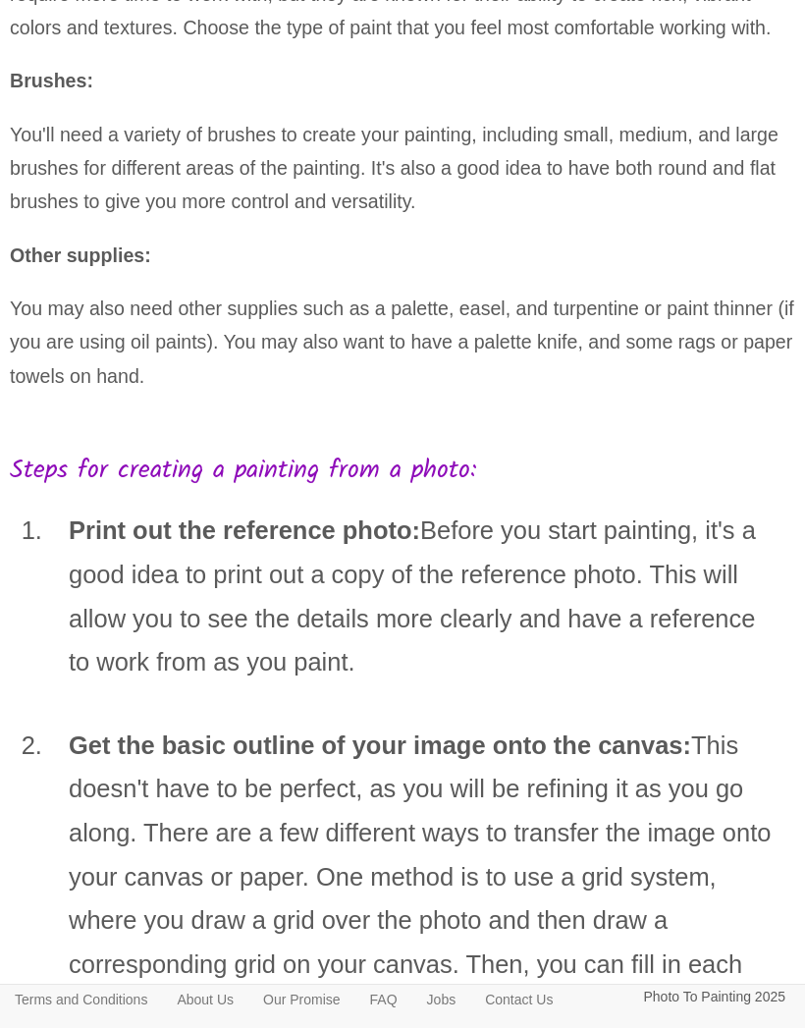
scroll to position [1901, 0]
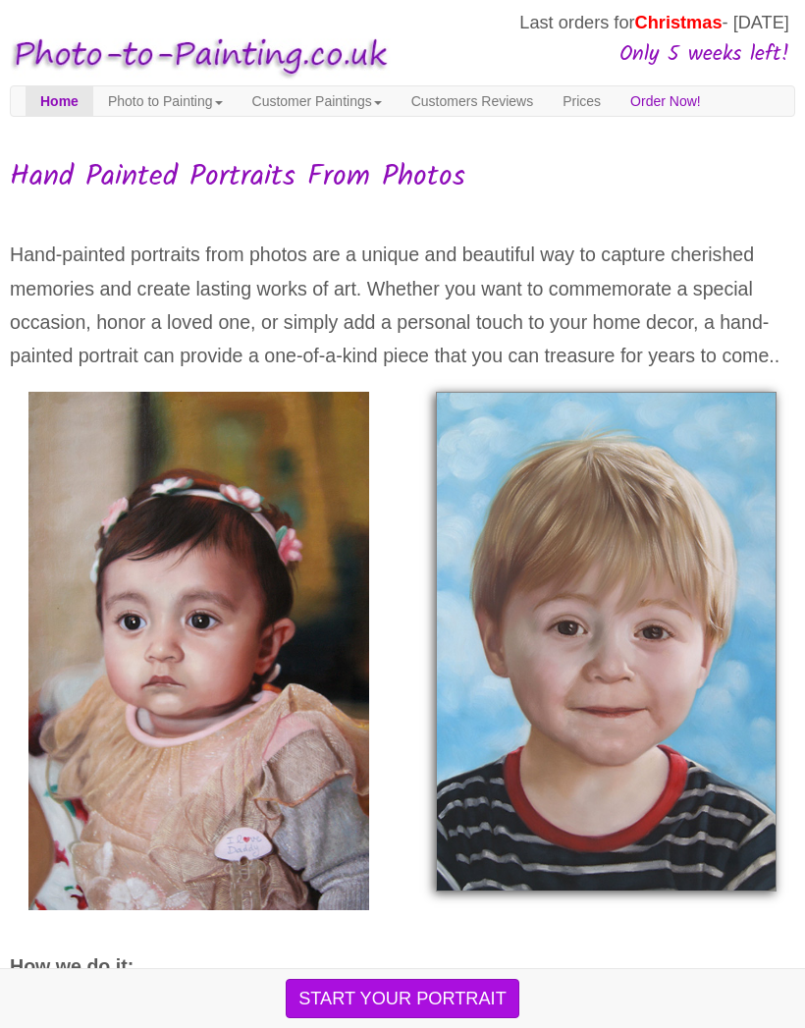
click at [166, 105] on link "Photo to Painting" at bounding box center [165, 100] width 144 height 29
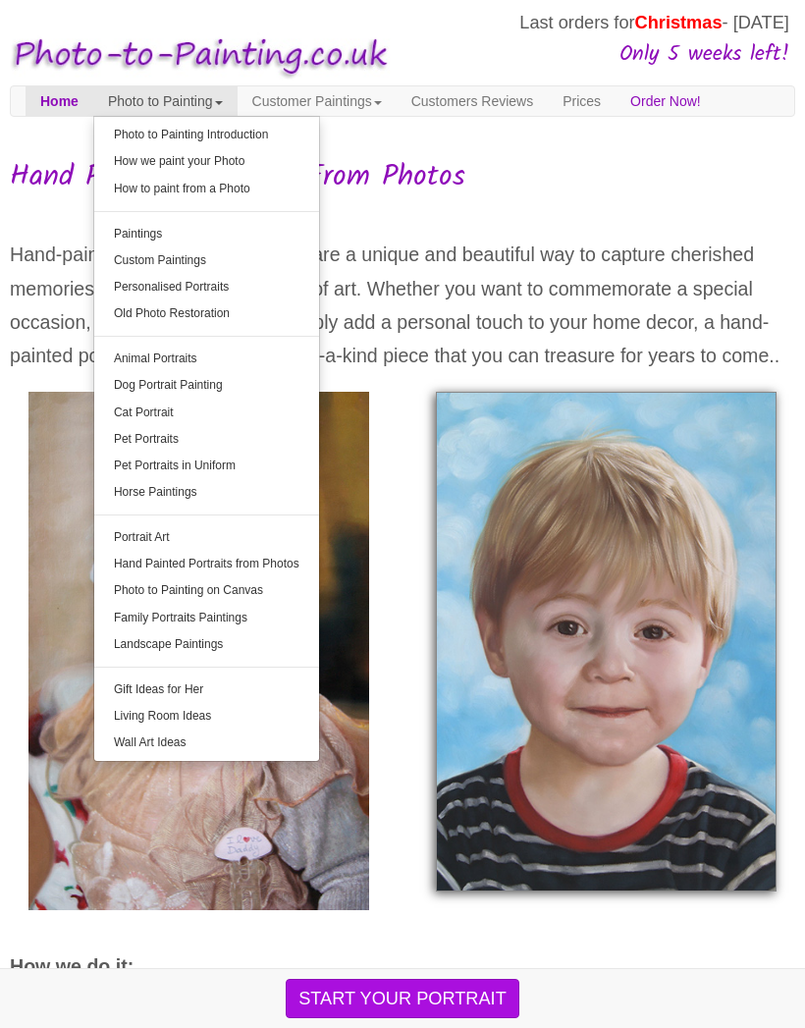
click at [254, 618] on link "Family Portraits Paintings" at bounding box center [206, 618] width 225 height 27
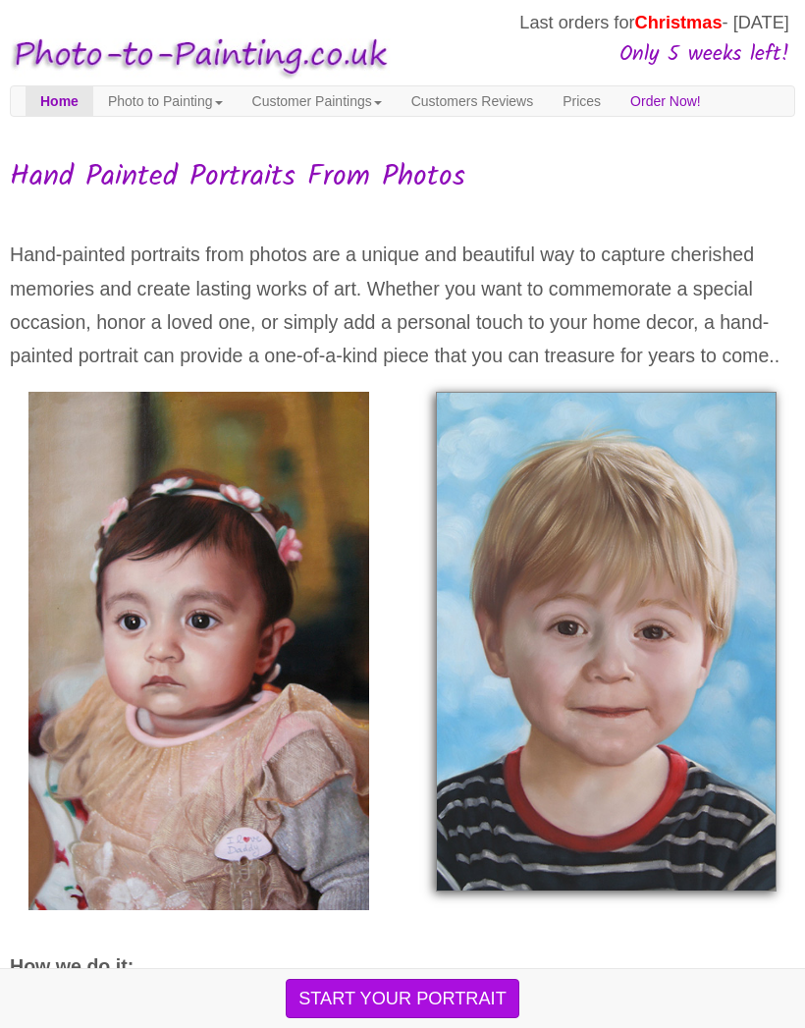
click at [165, 98] on link "Photo to Painting" at bounding box center [165, 100] width 144 height 29
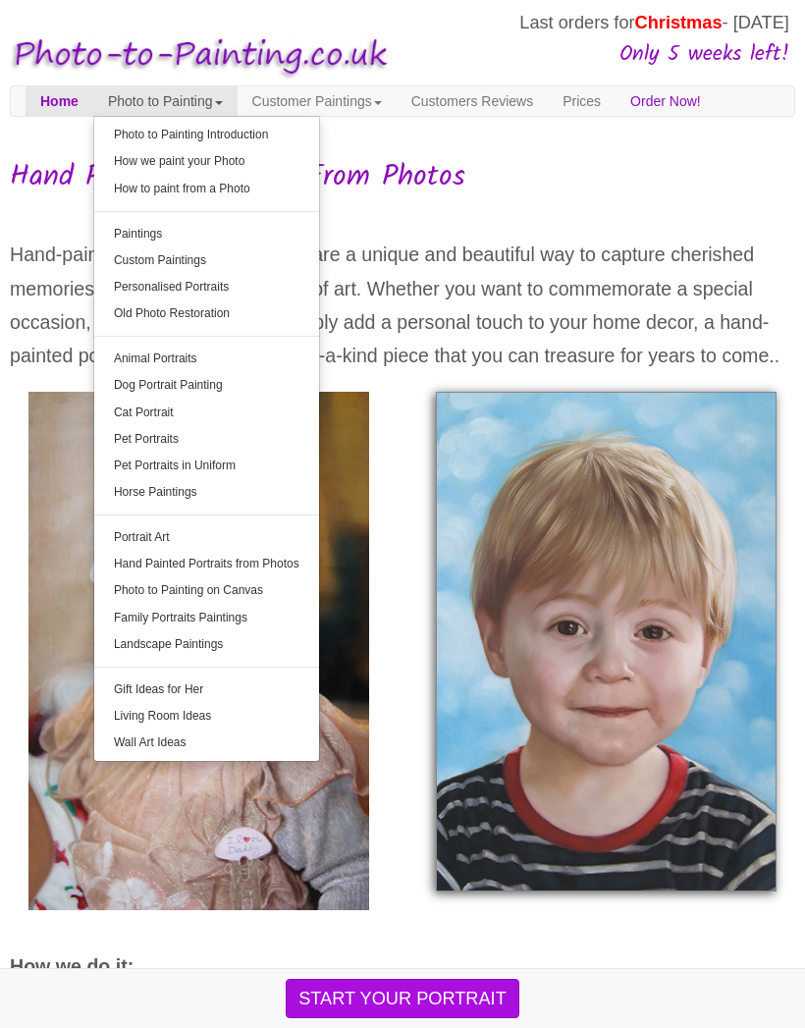
click at [156, 282] on link "Personalised Portraits" at bounding box center [206, 287] width 225 height 27
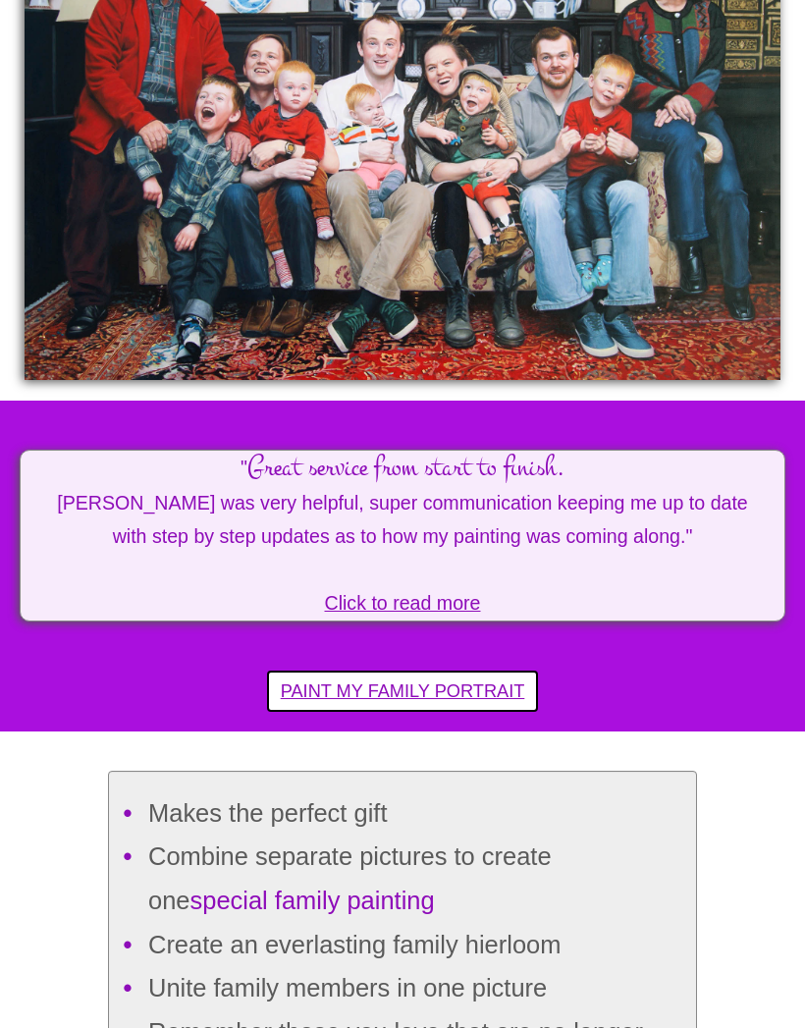
scroll to position [600, 0]
click at [465, 614] on span "Click to read more" at bounding box center [403, 603] width 156 height 22
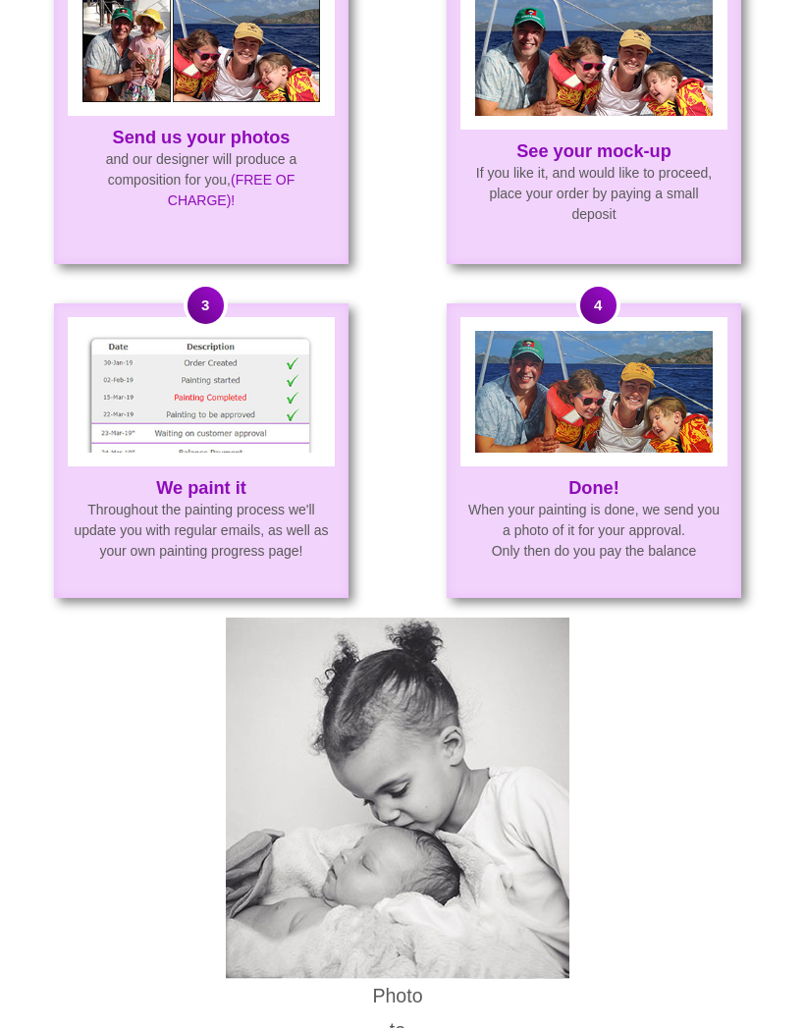
scroll to position [3495, 5]
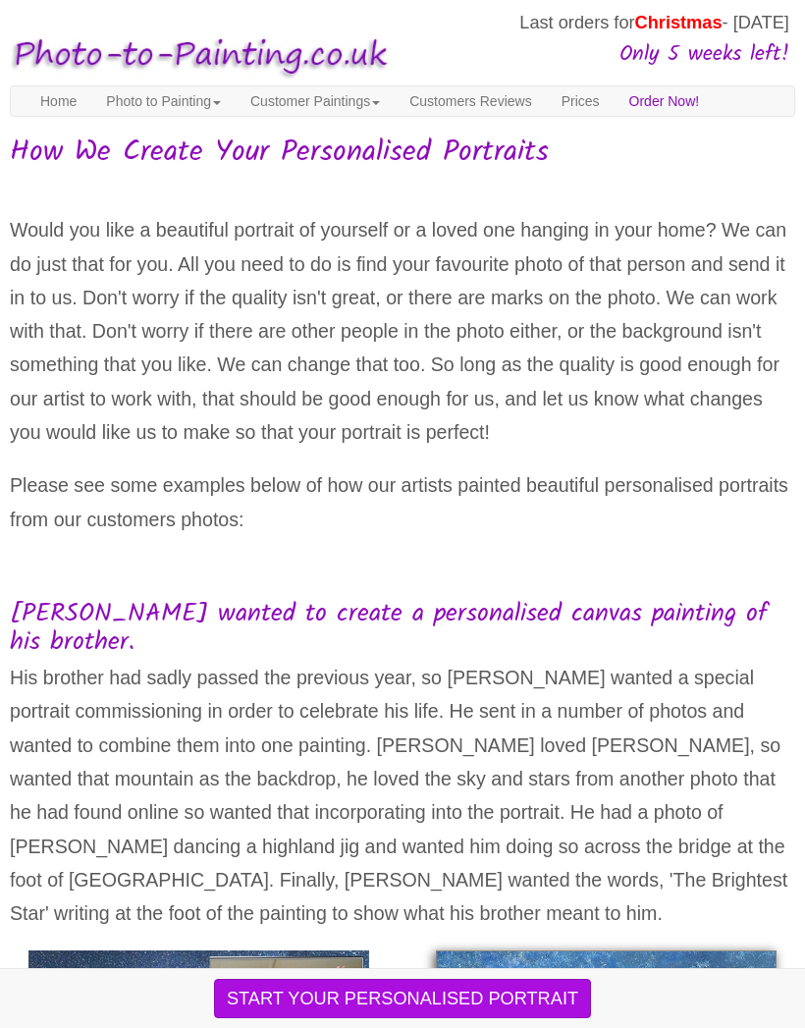
click at [164, 96] on link "Photo to Painting" at bounding box center [163, 100] width 144 height 29
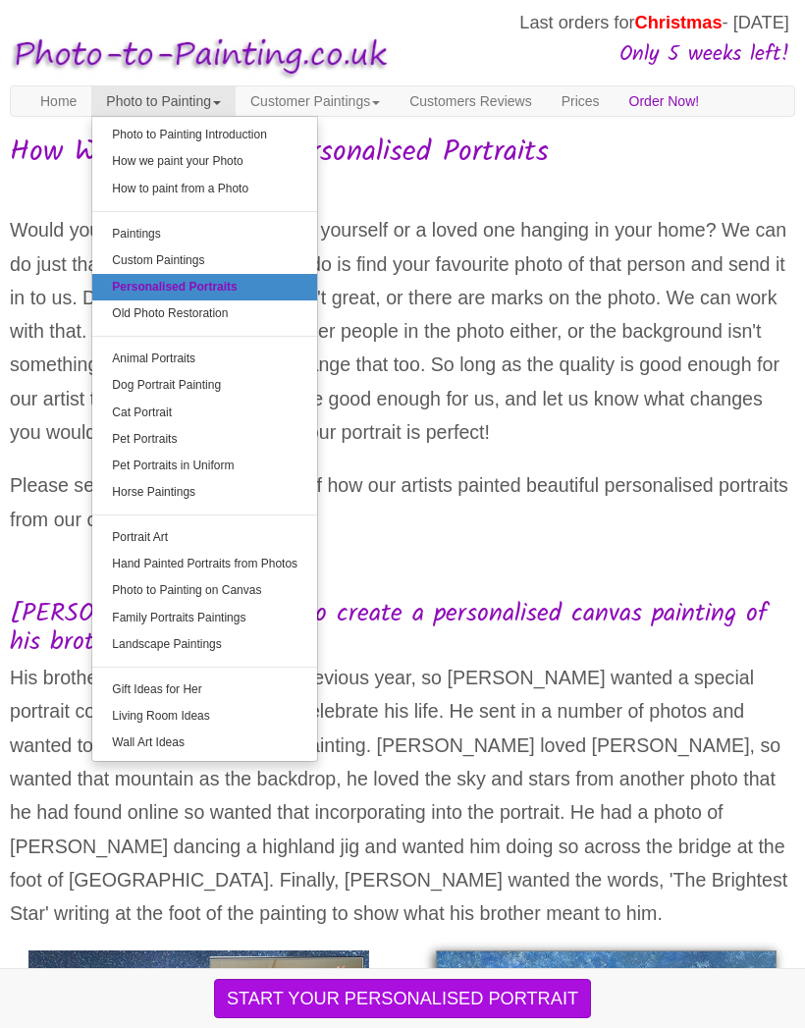
click at [199, 263] on link "Custom Paintings" at bounding box center [204, 260] width 225 height 27
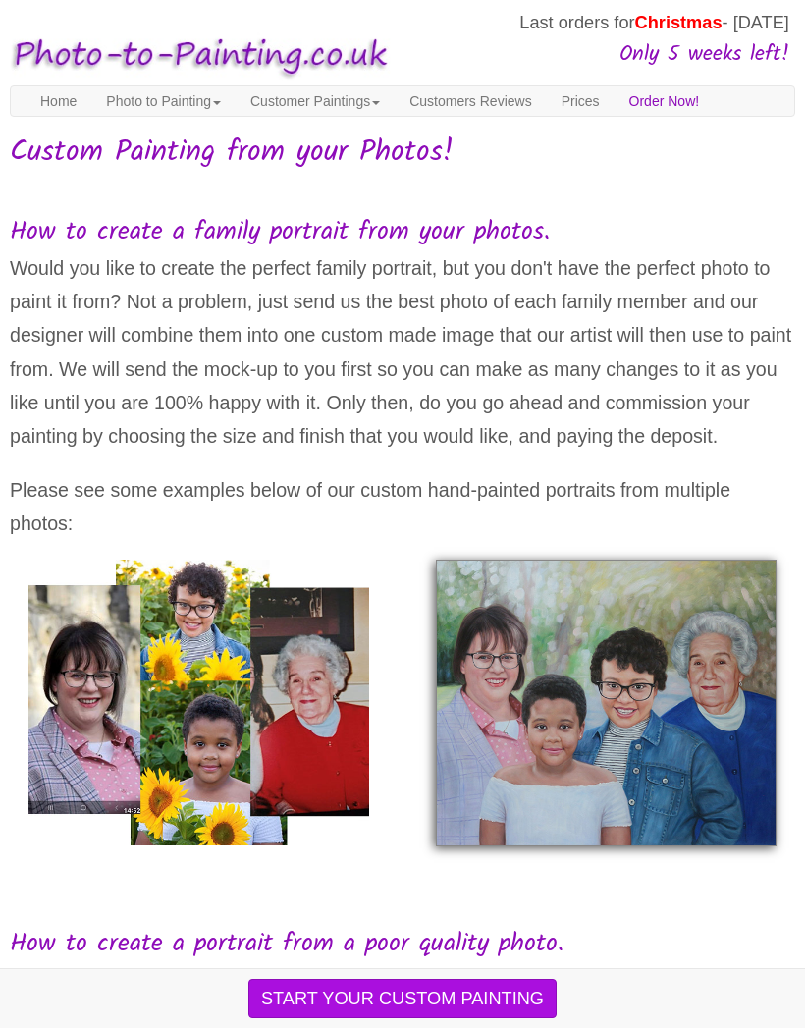
click at [158, 101] on link "Photo to Painting" at bounding box center [163, 100] width 144 height 29
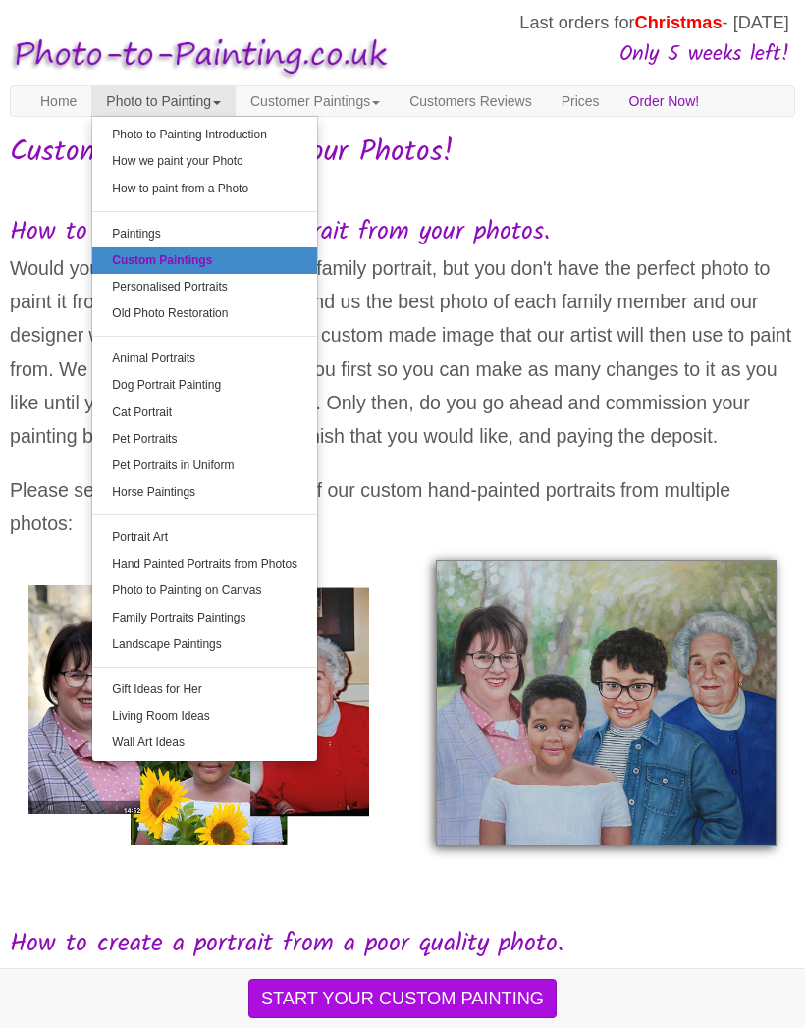
click at [244, 583] on link "Photo to Painting on Canvas" at bounding box center [204, 590] width 225 height 27
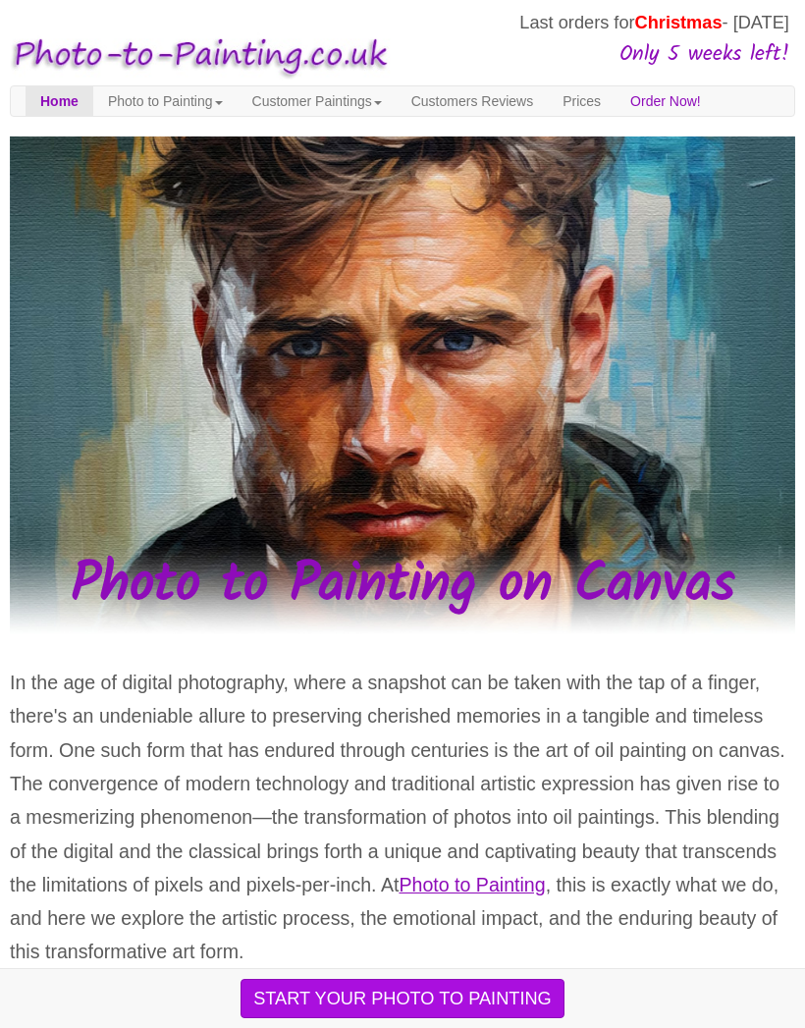
click at [615, 116] on link "Prices" at bounding box center [582, 100] width 68 height 29
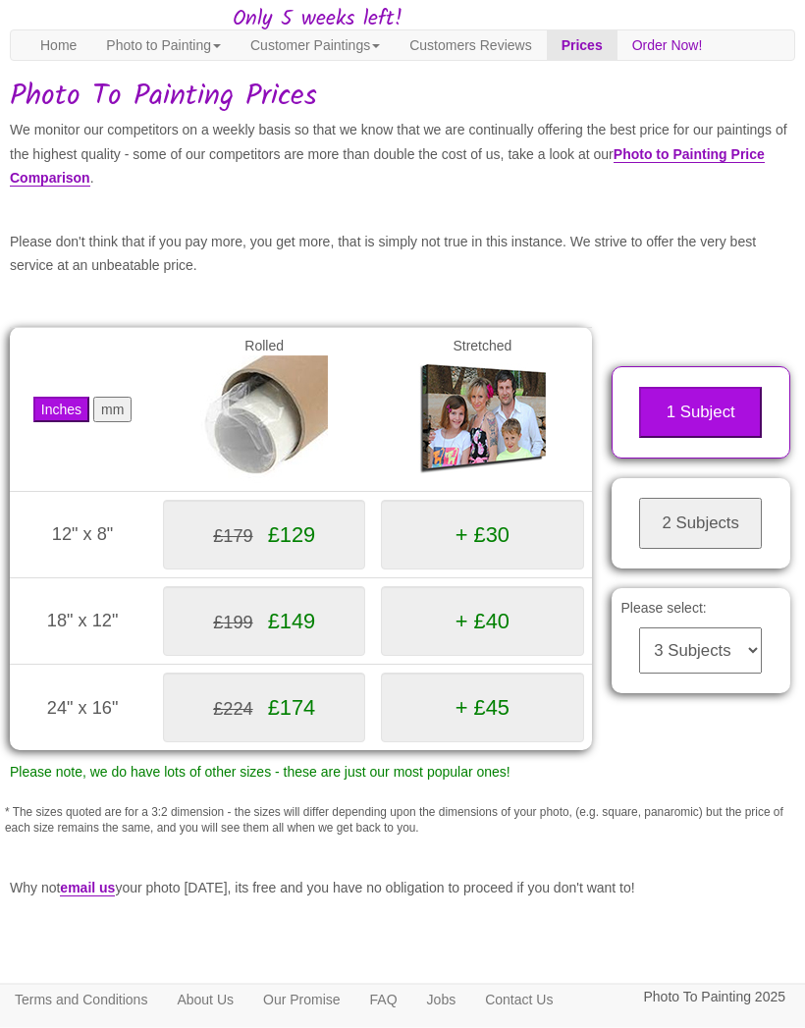
scroll to position [152, 0]
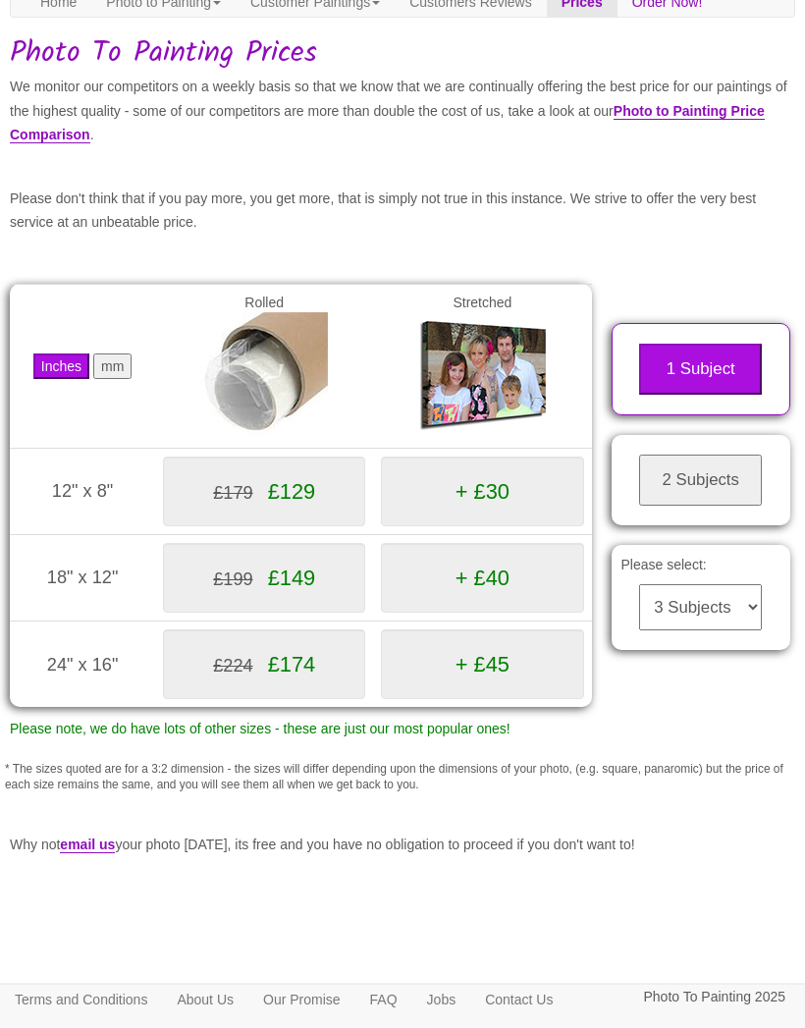
click at [740, 609] on select "3 Subjects 4 Subjects 5 Subjects 6 Subjects 7 Subjects 8 Subjects 9 Subjects 10…" at bounding box center [700, 608] width 123 height 46
select select "6"
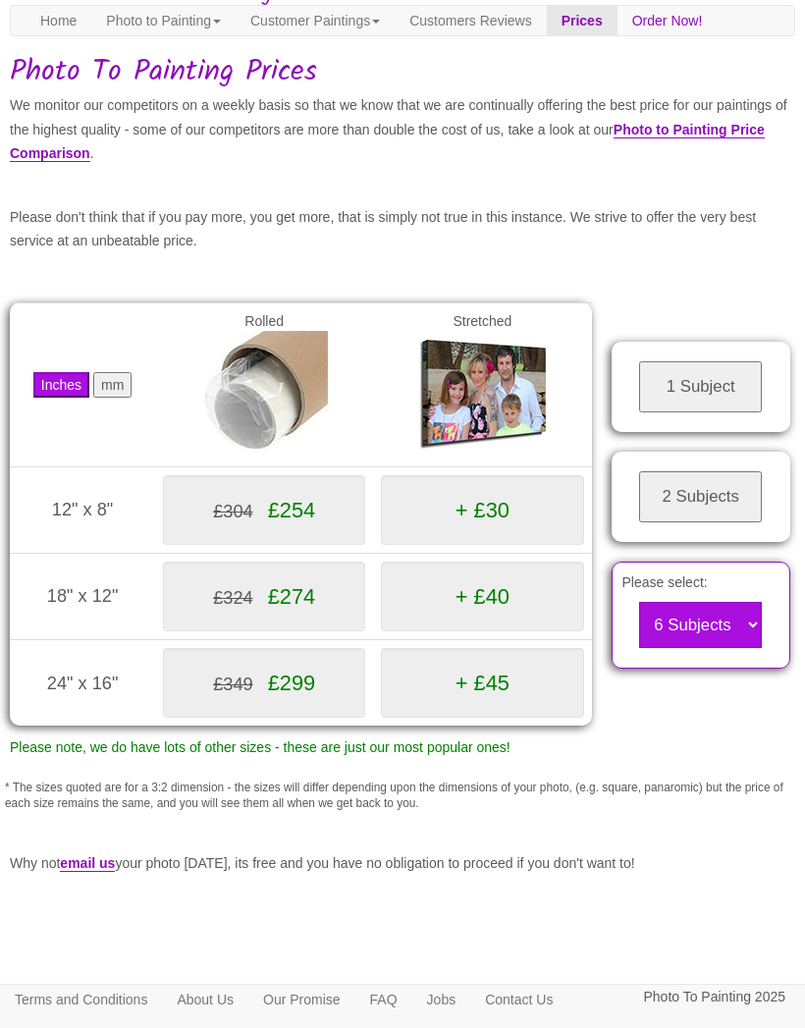
scroll to position [134, 0]
click at [312, 523] on span "£254" at bounding box center [292, 511] width 48 height 25
click at [480, 523] on span "+ £30" at bounding box center [482, 511] width 54 height 25
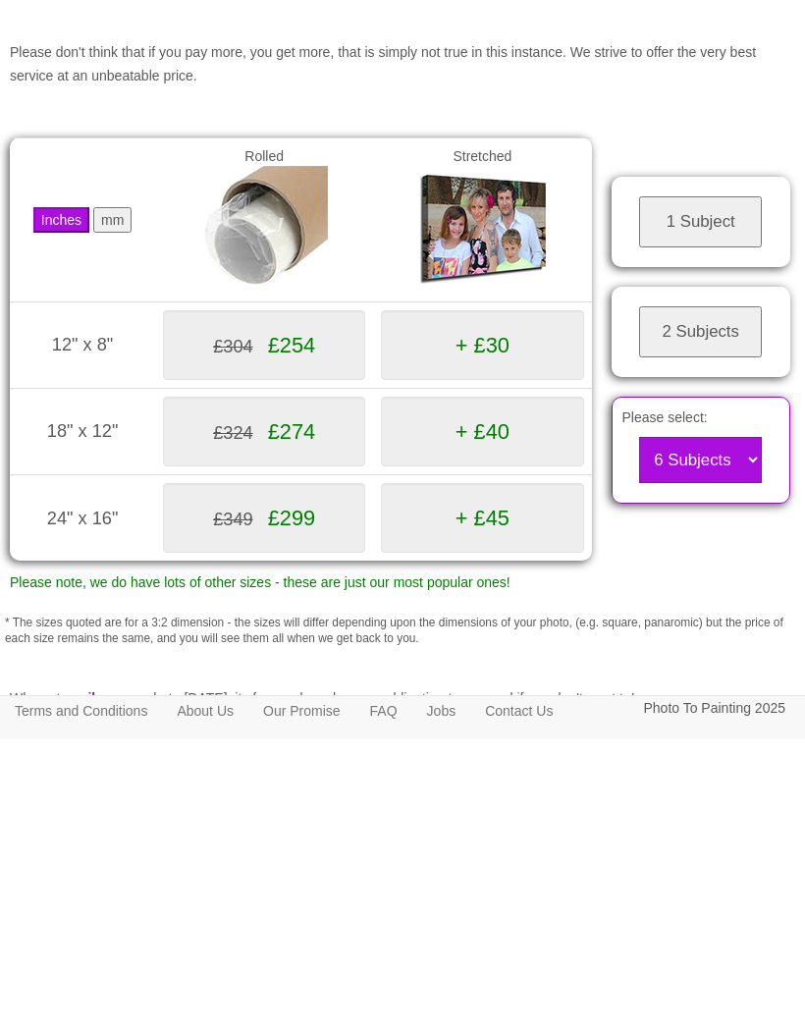
scroll to position [0, 0]
